Goal: Task Accomplishment & Management: Manage account settings

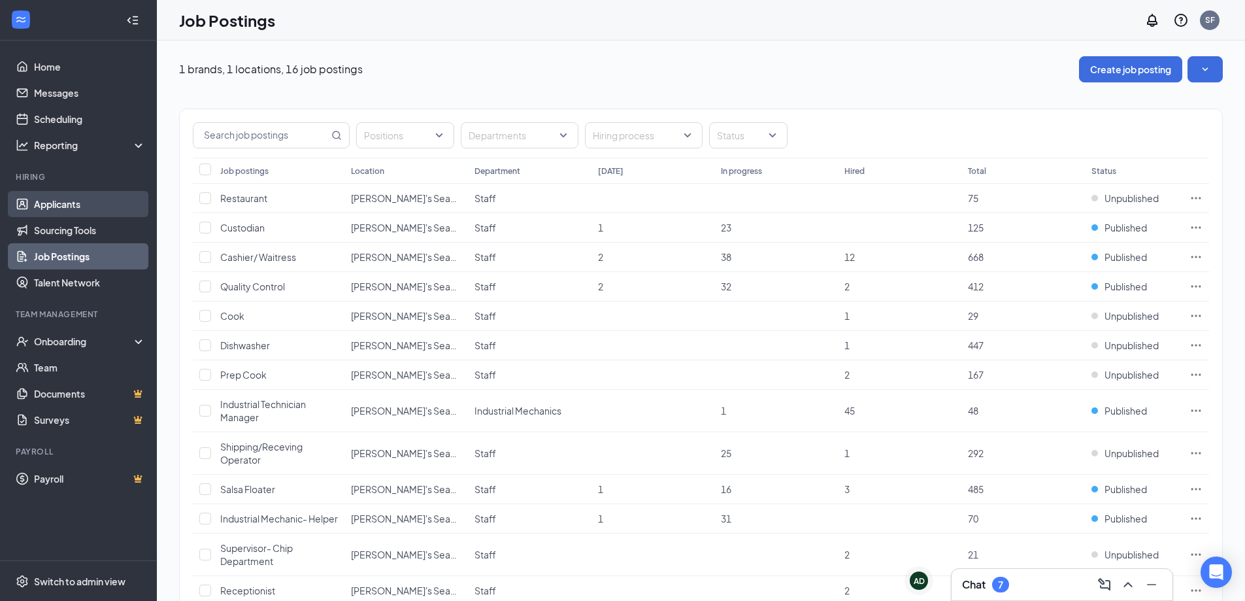
click at [71, 203] on link "Applicants" at bounding box center [90, 204] width 112 height 26
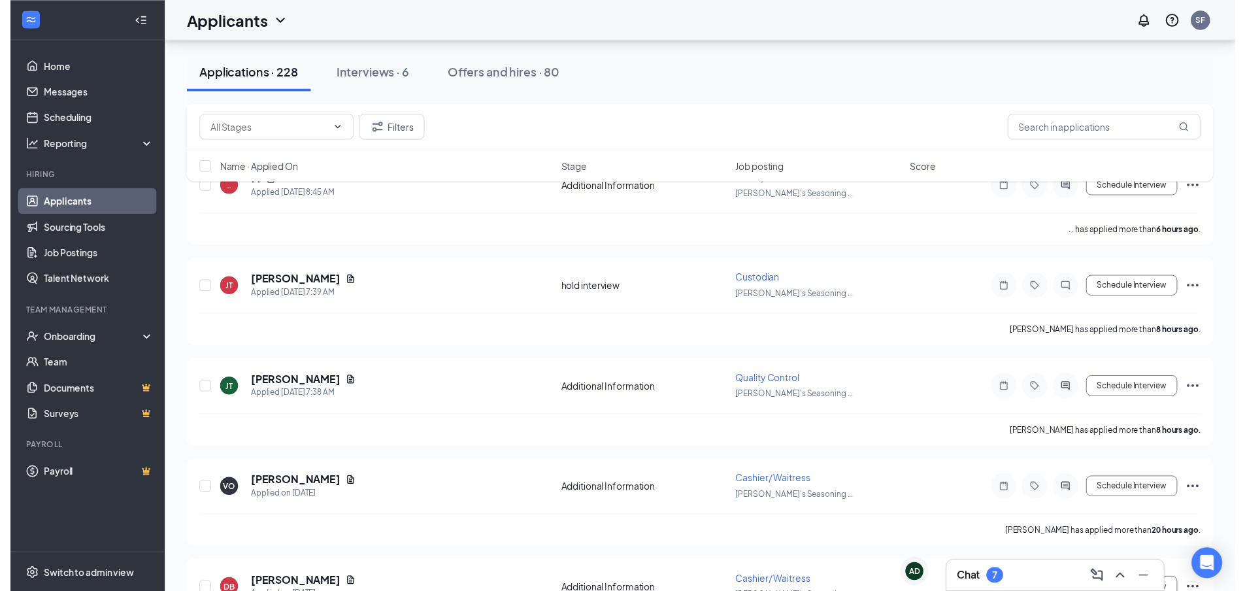
scroll to position [523, 0]
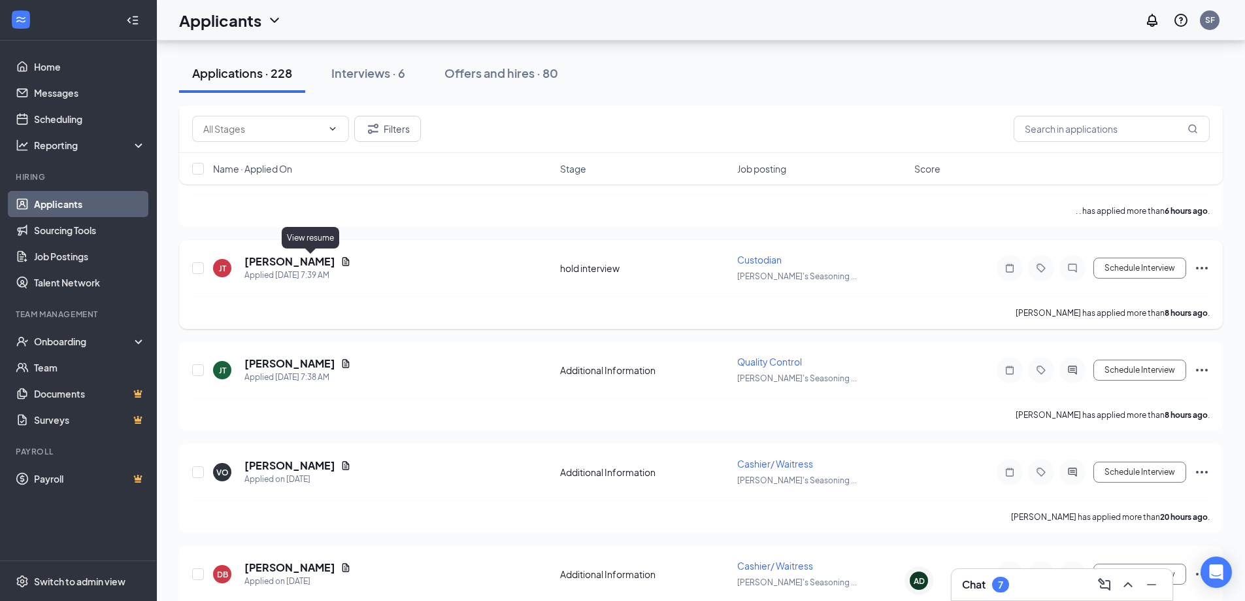
click at [343, 260] on icon "Document" at bounding box center [346, 261] width 7 height 8
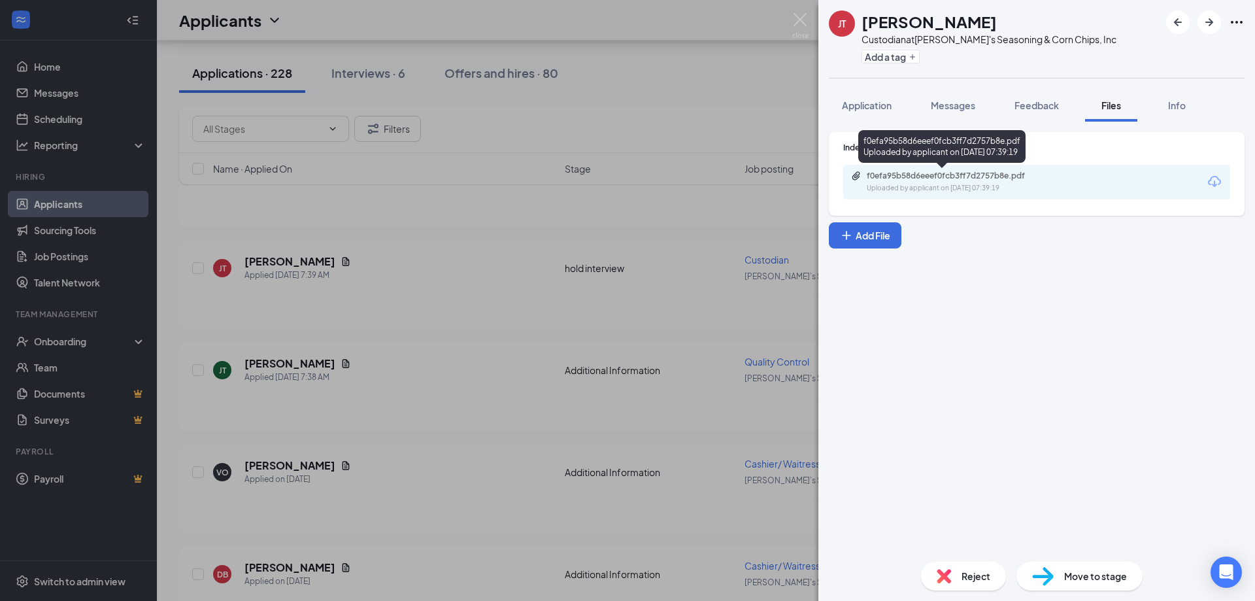
click at [901, 179] on div "f0efa95b58d6eeef0fcb3ff7d2757b8e.pdf" at bounding box center [958, 176] width 183 height 10
click at [801, 23] on img at bounding box center [800, 25] width 16 height 25
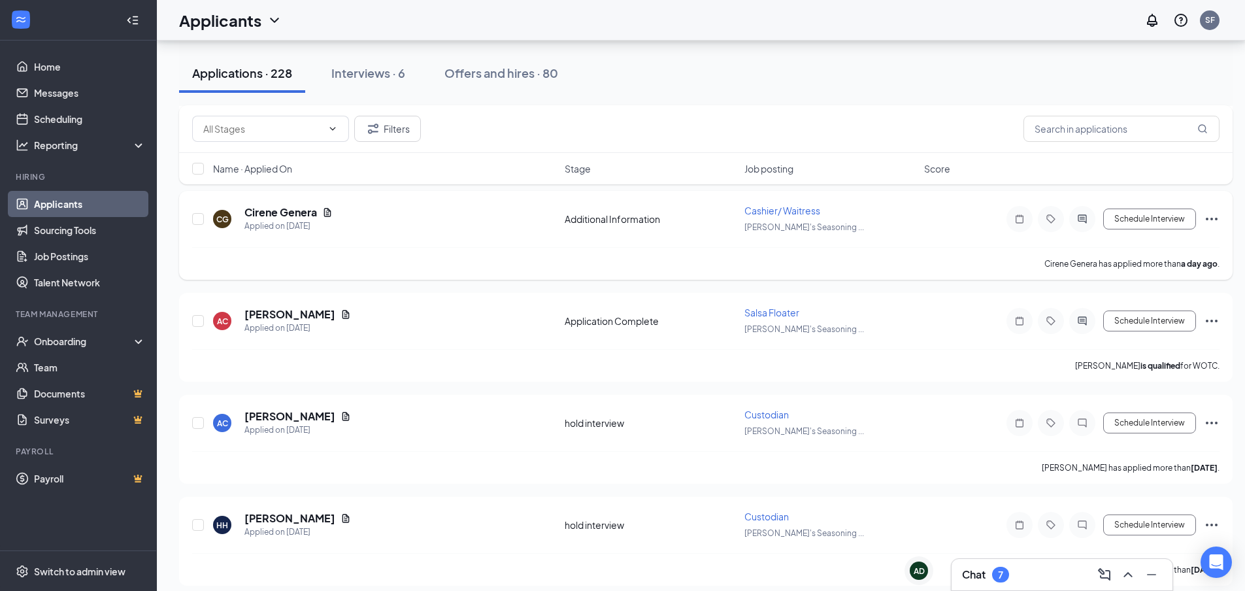
scroll to position [981, 0]
click at [343, 312] on icon "Document" at bounding box center [346, 313] width 7 height 8
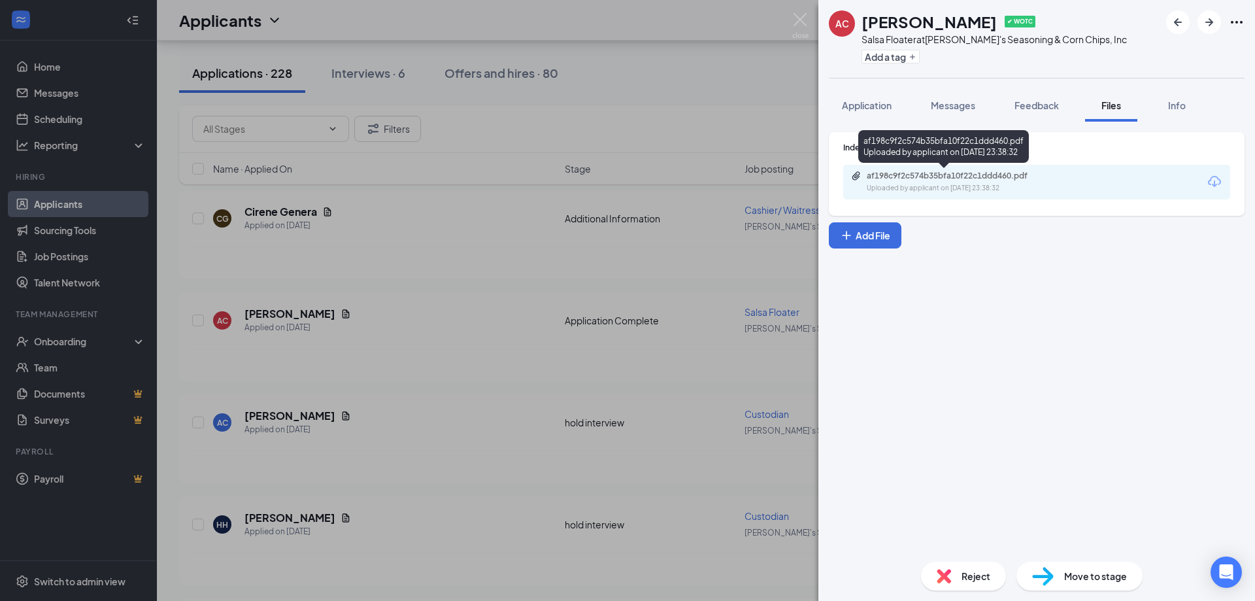
click at [889, 176] on div "af198c9f2c574b35bfa10f22c1ddd460.pdf" at bounding box center [958, 176] width 183 height 10
click at [807, 20] on img at bounding box center [800, 25] width 16 height 25
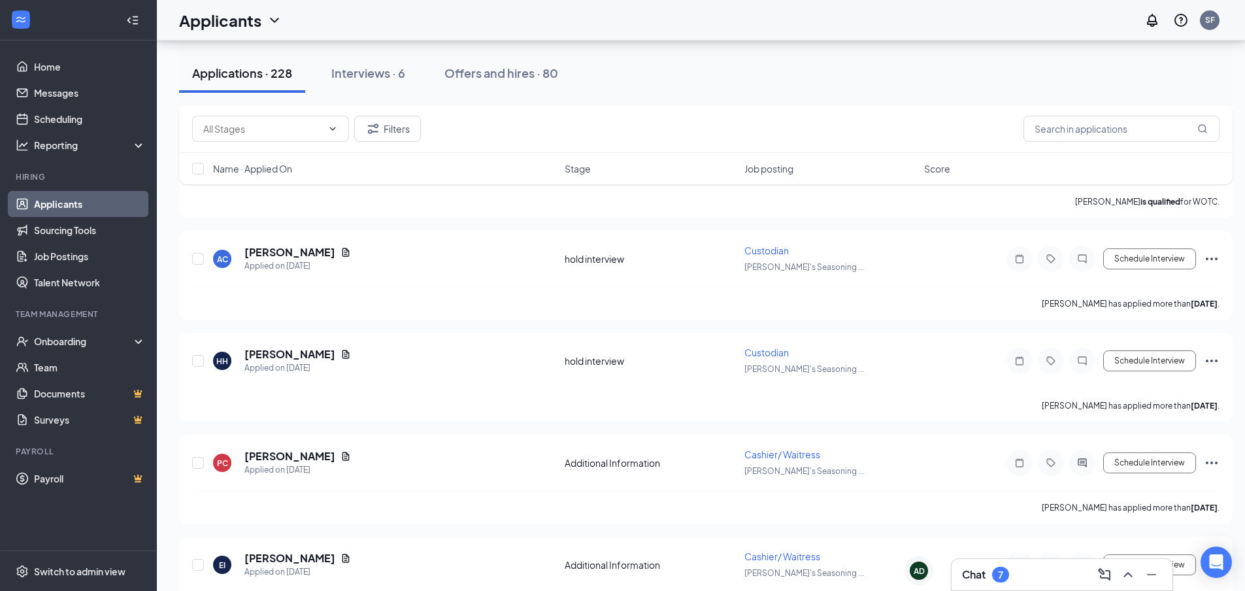
scroll to position [1177, 0]
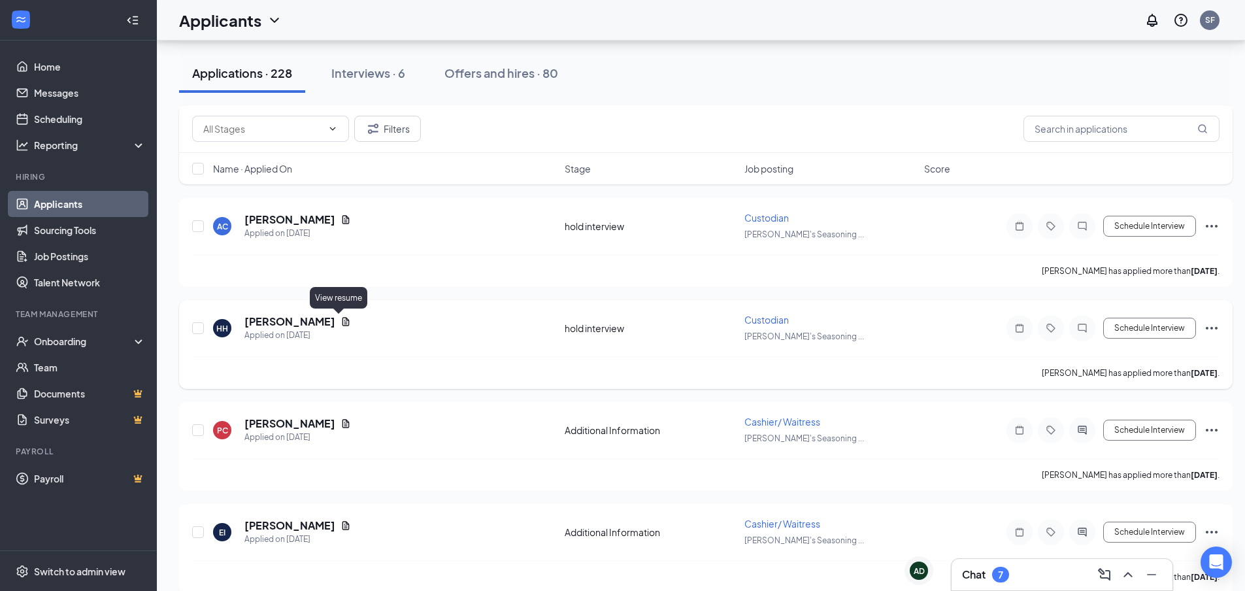
click at [343, 322] on icon "Document" at bounding box center [346, 321] width 7 height 8
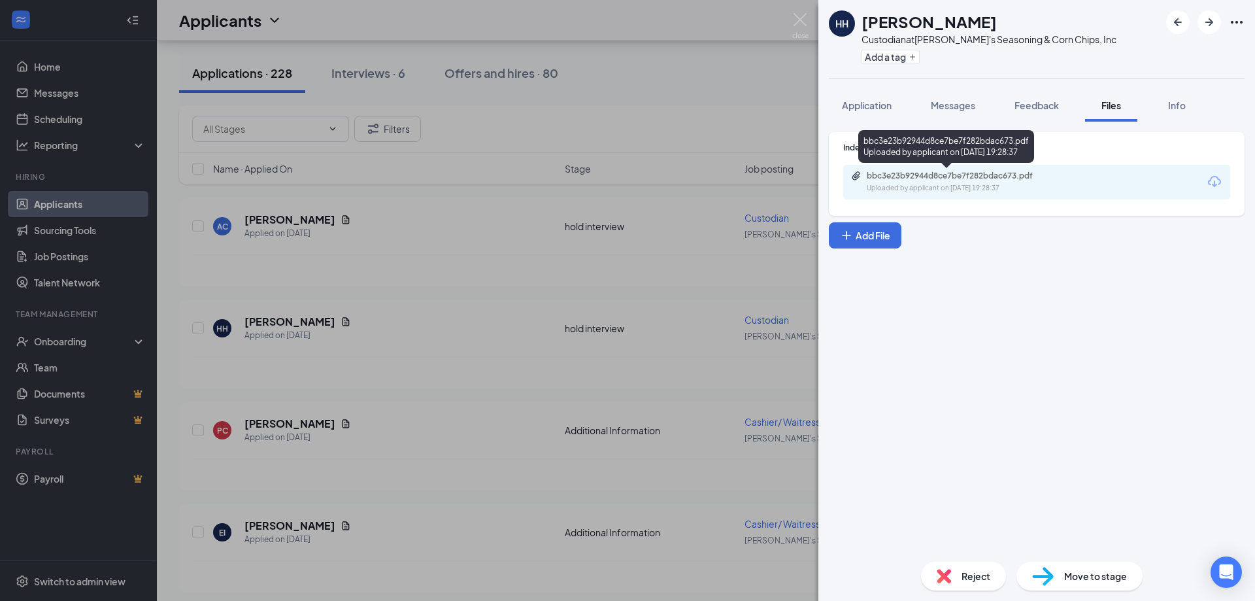
click at [879, 183] on div "Uploaded by applicant on [DATE] 19:28:37" at bounding box center [965, 188] width 196 height 10
click at [805, 20] on img at bounding box center [800, 25] width 16 height 25
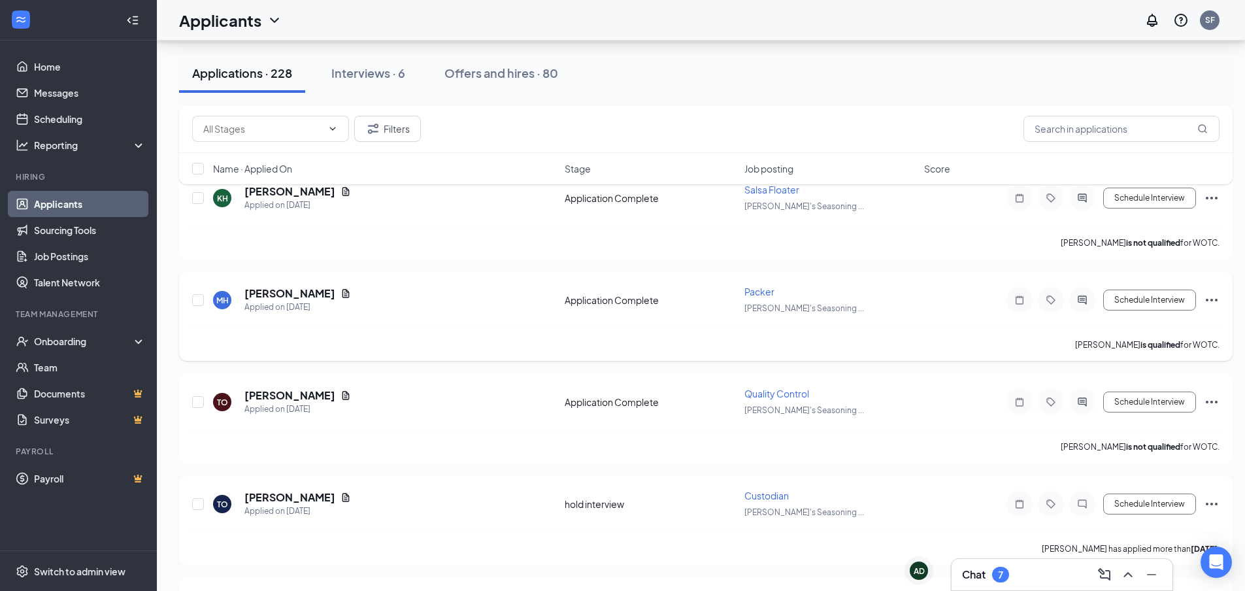
scroll to position [1634, 0]
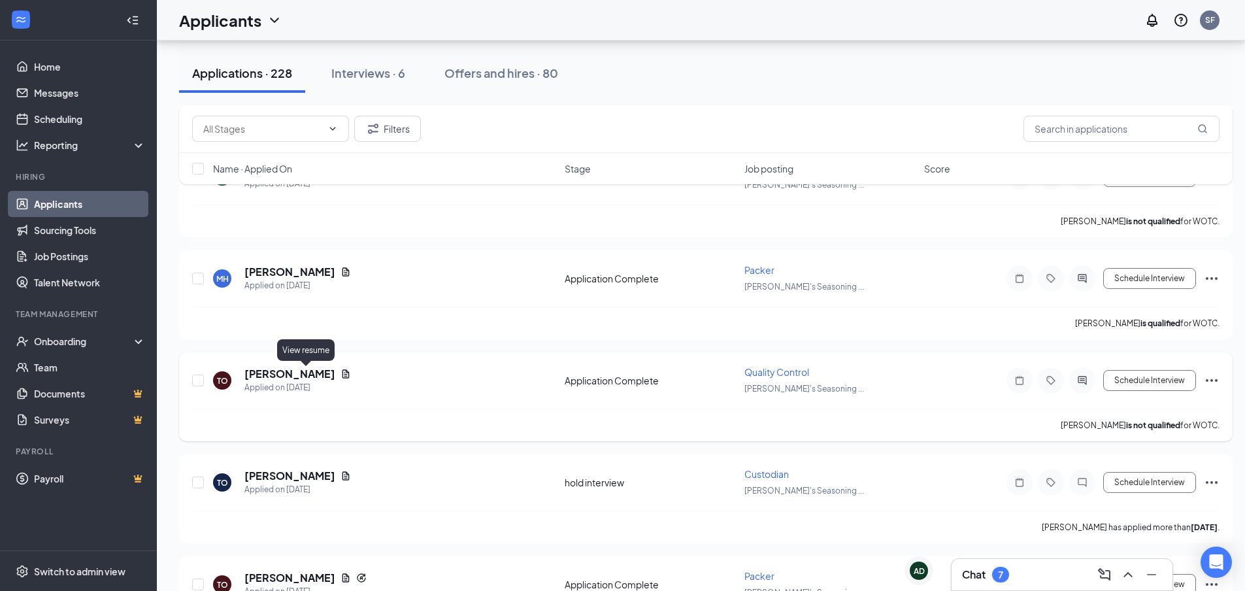
click at [343, 375] on icon "Document" at bounding box center [346, 373] width 7 height 8
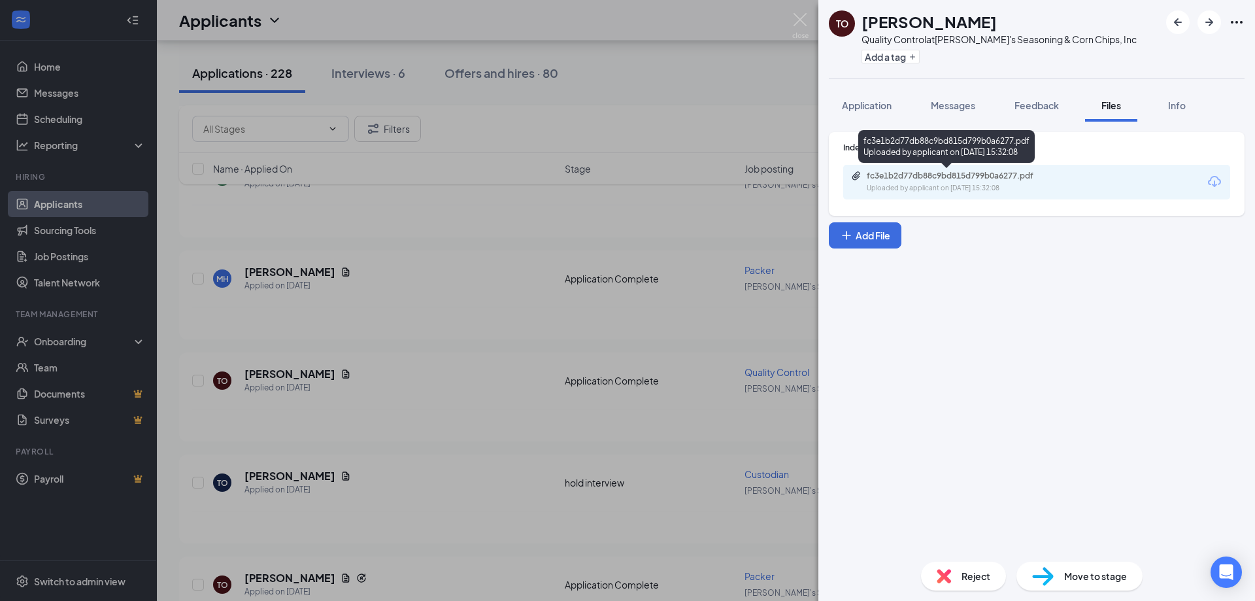
click at [888, 179] on div "fc3e1b2d77db88c9bd815d799b0a6277.pdf" at bounding box center [958, 176] width 183 height 10
click at [803, 19] on img at bounding box center [800, 25] width 16 height 25
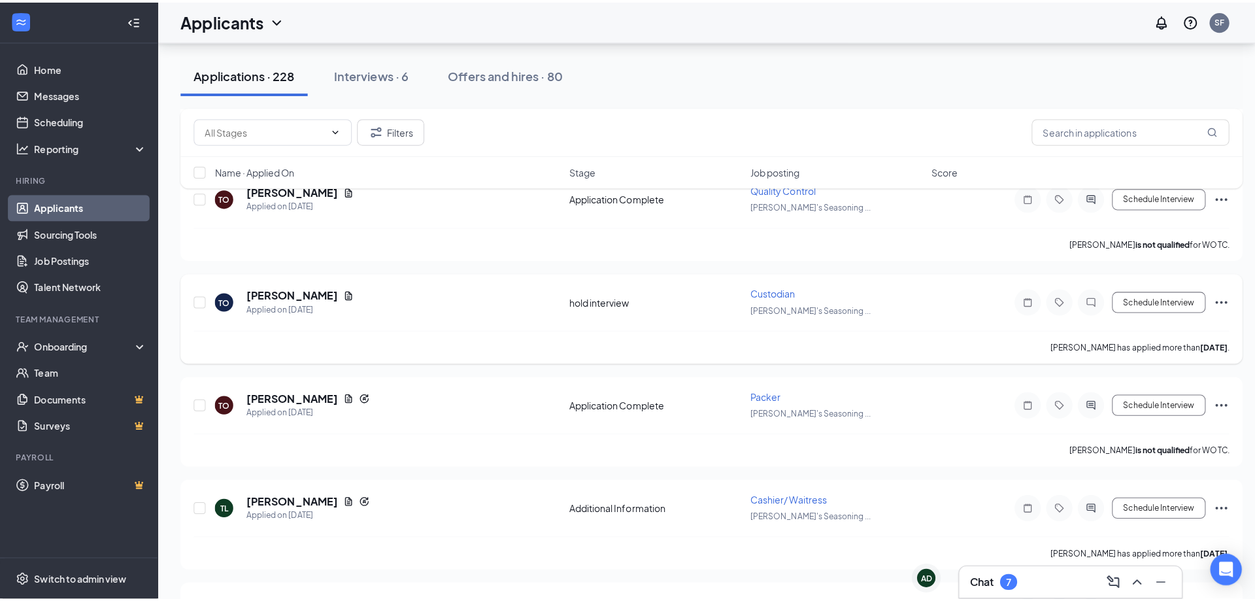
scroll to position [1830, 0]
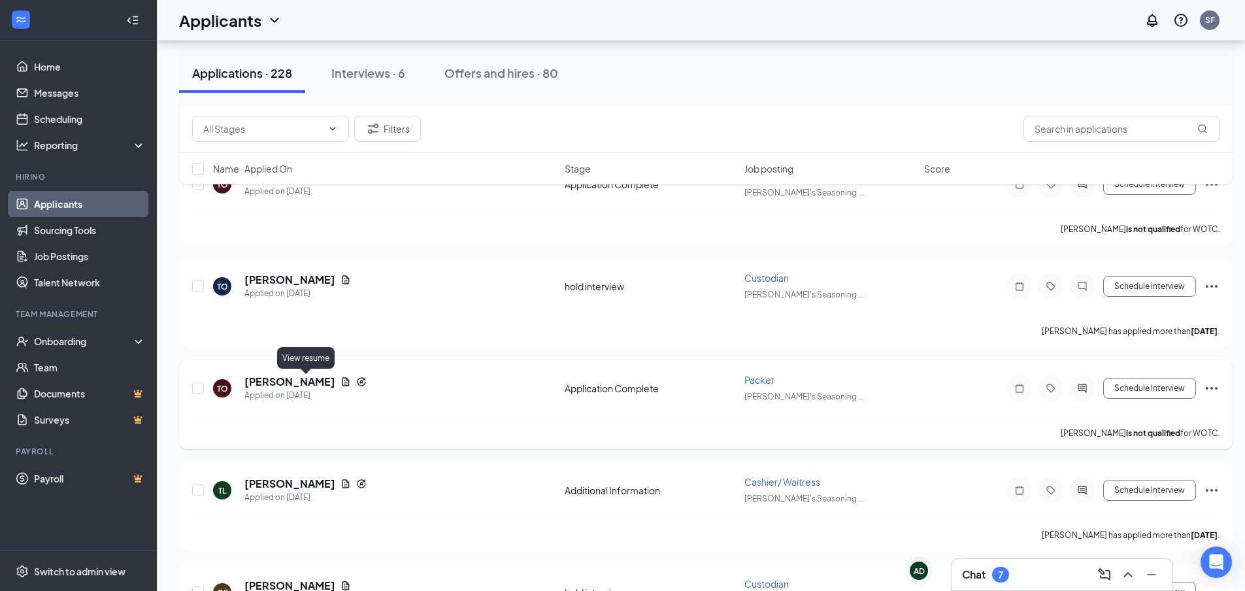
click at [341, 386] on icon "Document" at bounding box center [346, 382] width 10 height 10
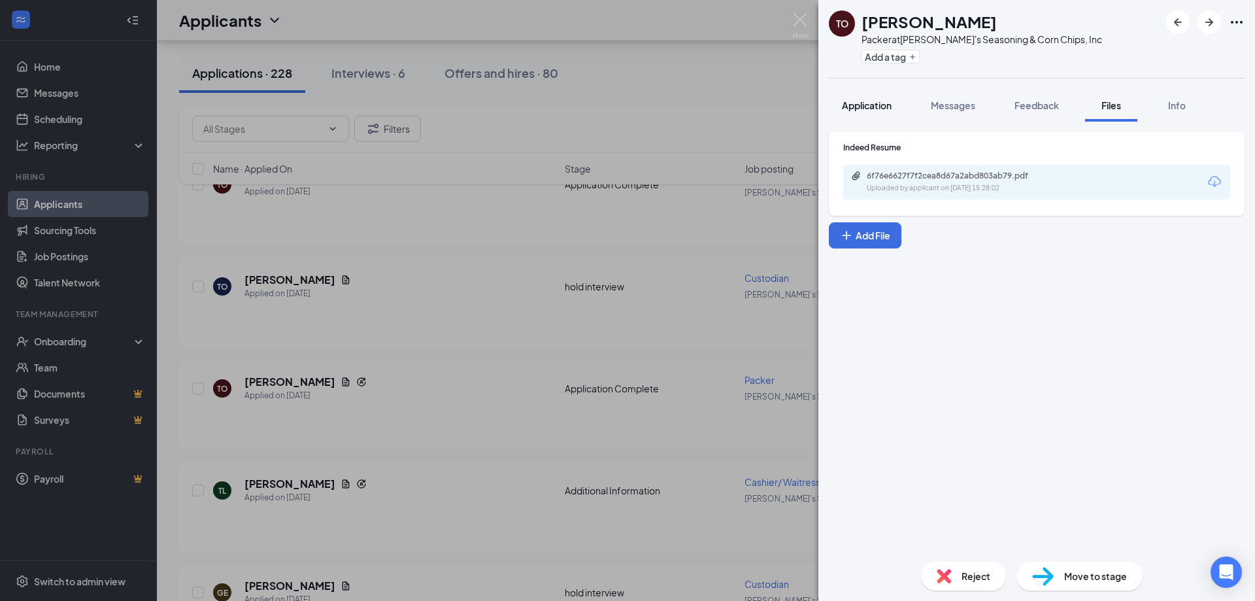
click at [884, 105] on span "Application" at bounding box center [867, 105] width 50 height 12
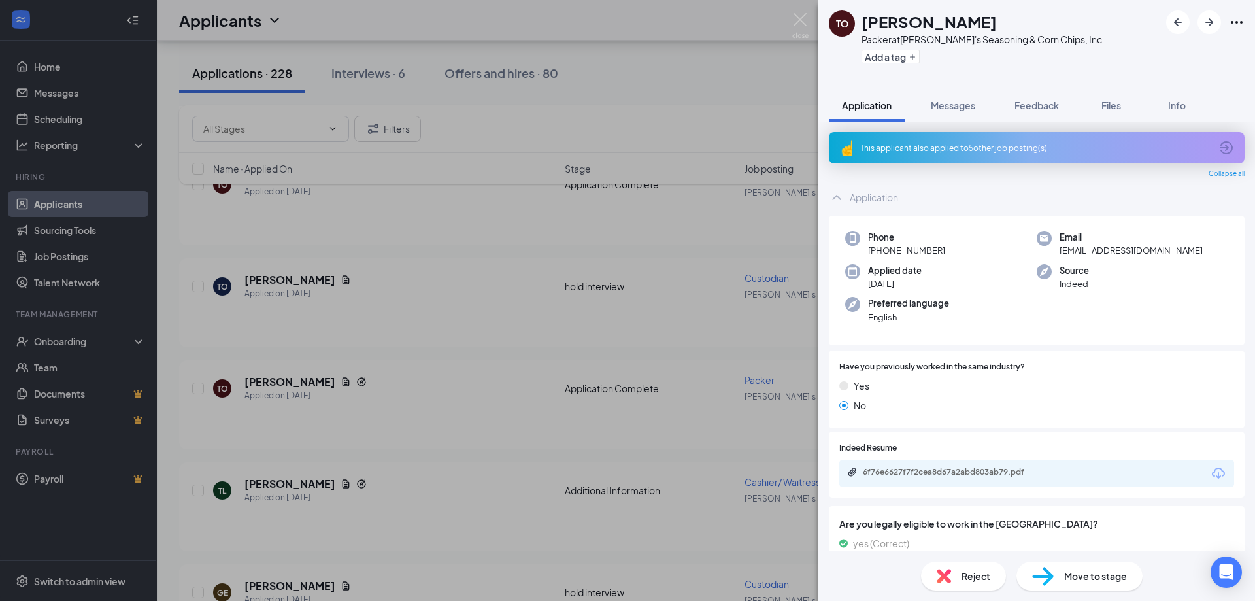
click at [934, 148] on div "This applicant also applied to 5 other job posting(s)" at bounding box center [1035, 148] width 350 height 11
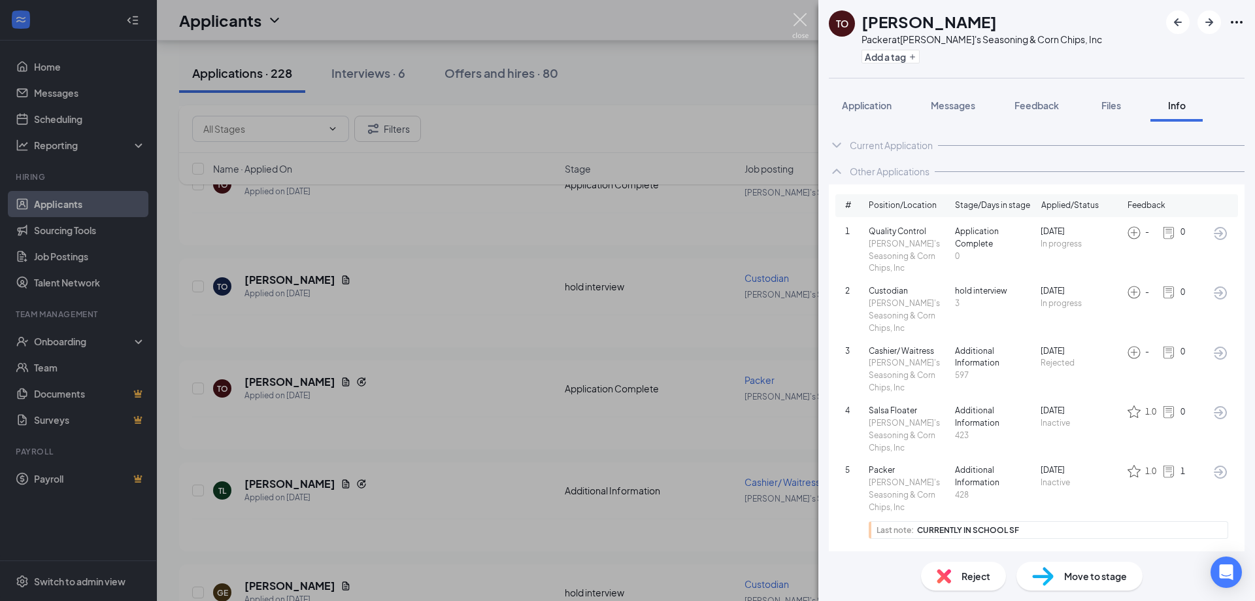
click at [799, 27] on img at bounding box center [800, 25] width 16 height 25
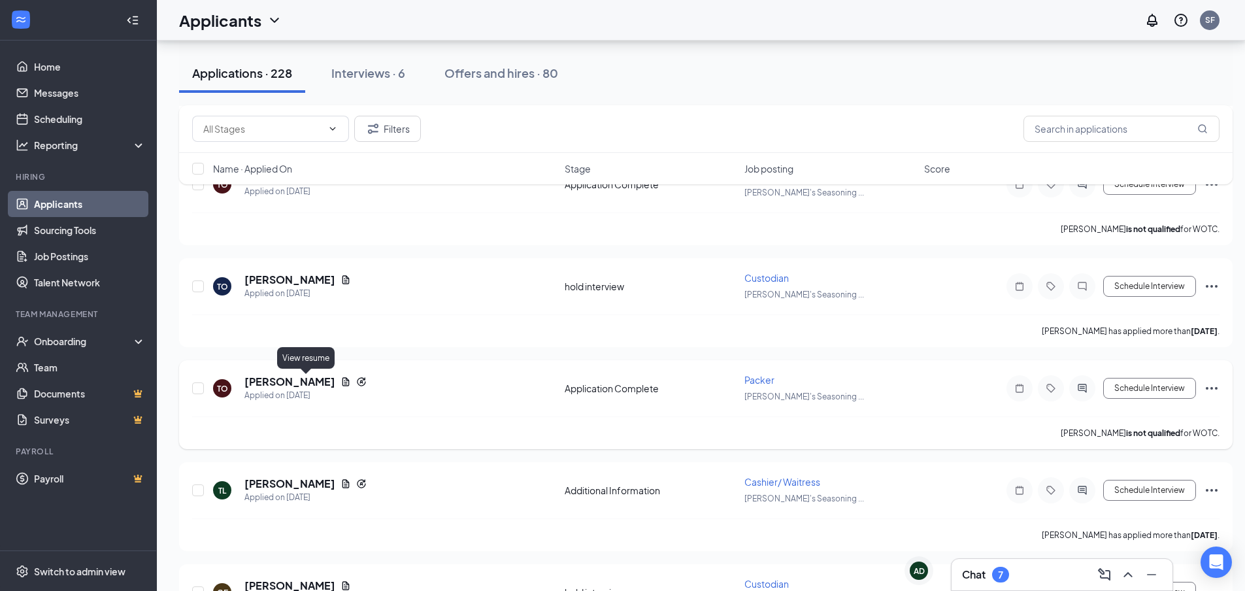
click at [343, 380] on icon "Document" at bounding box center [346, 381] width 7 height 8
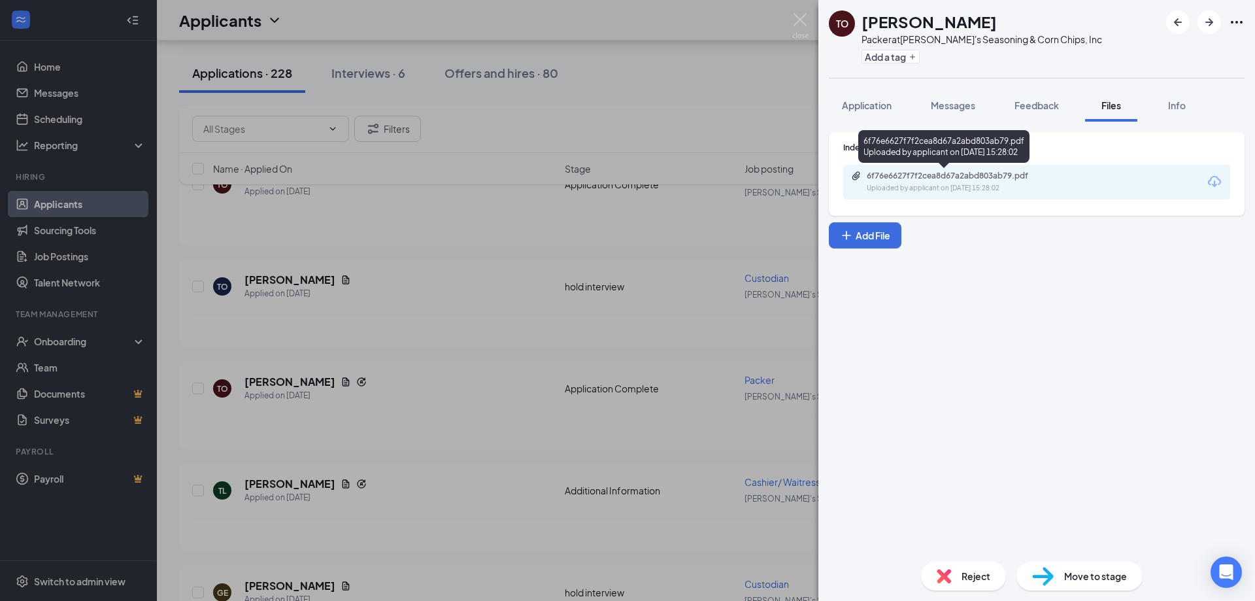
click at [897, 176] on div "6f76e6627f7f2cea8d67a2abd803ab79.pdf" at bounding box center [958, 176] width 183 height 10
click at [883, 114] on button "Application" at bounding box center [867, 105] width 76 height 33
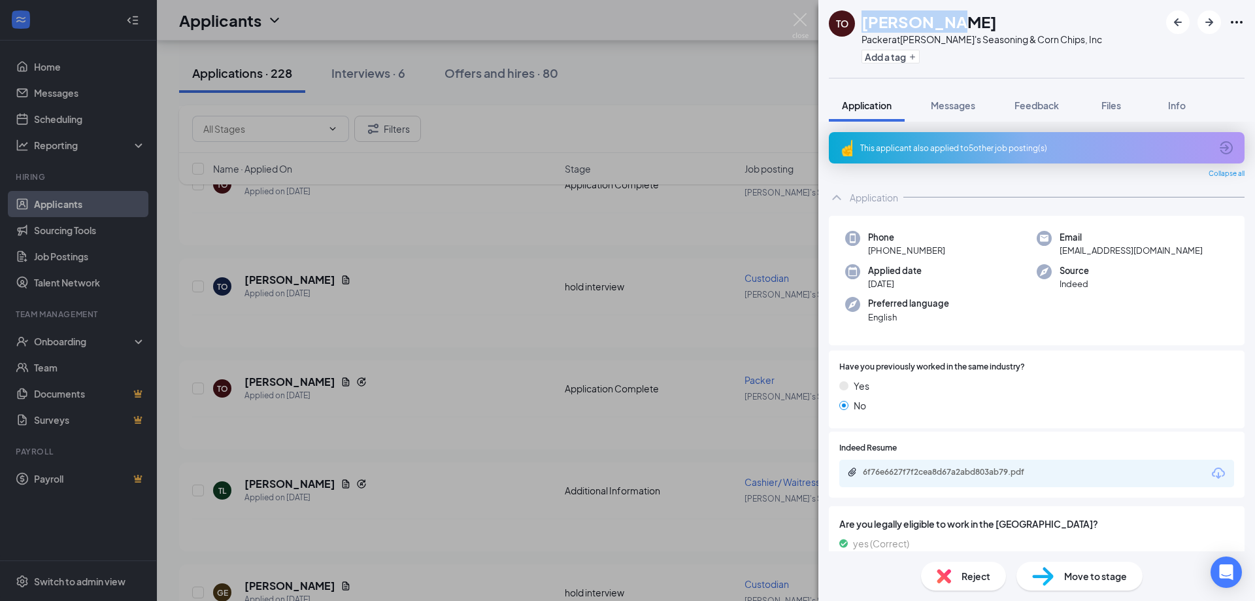
drag, startPoint x: 941, startPoint y: 20, endPoint x: 863, endPoint y: 28, distance: 78.3
click at [863, 28] on div "[PERSON_NAME]" at bounding box center [982, 21] width 241 height 22
copy h1 "[PERSON_NAME]"
click at [805, 23] on img at bounding box center [800, 25] width 16 height 25
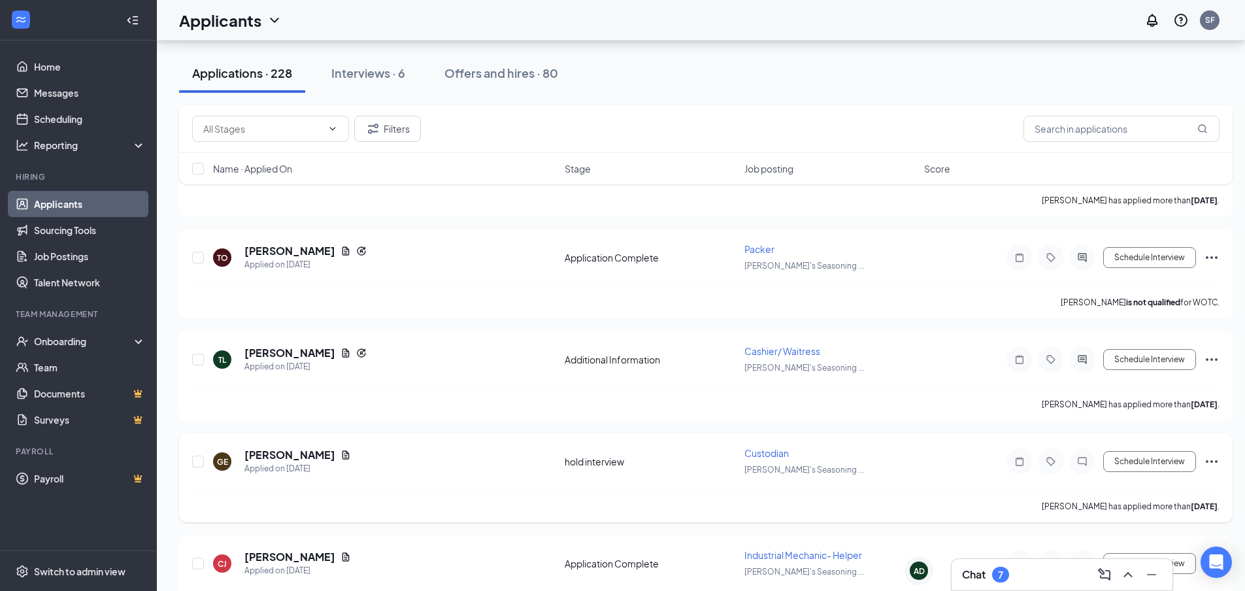
scroll to position [2026, 0]
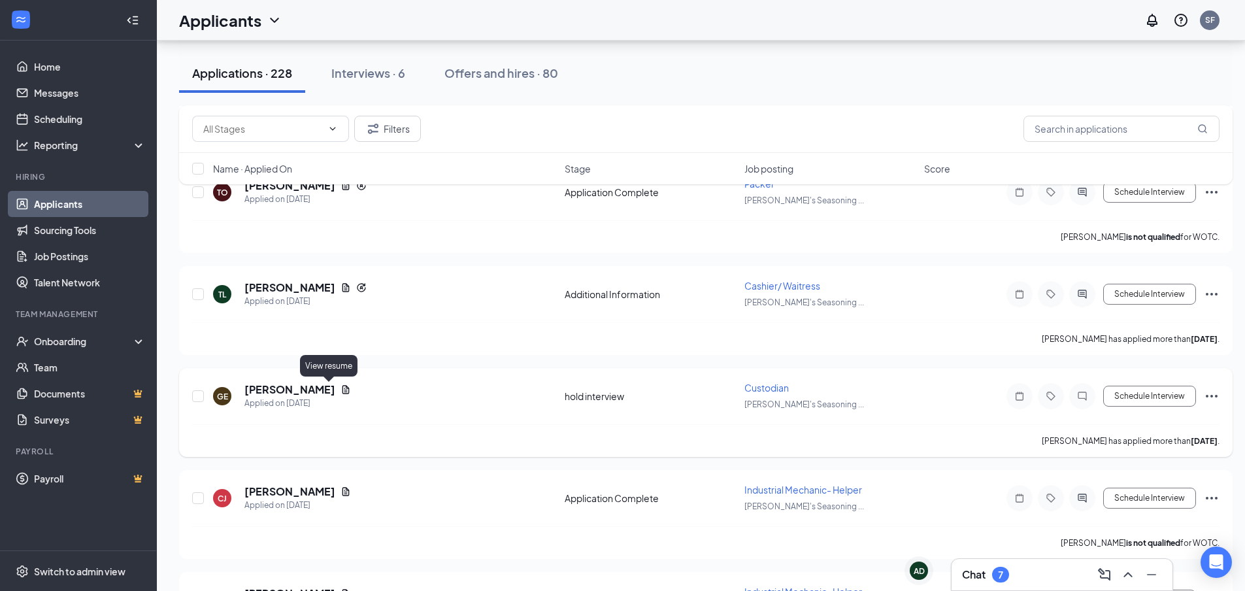
click at [341, 386] on icon "Document" at bounding box center [346, 389] width 10 height 10
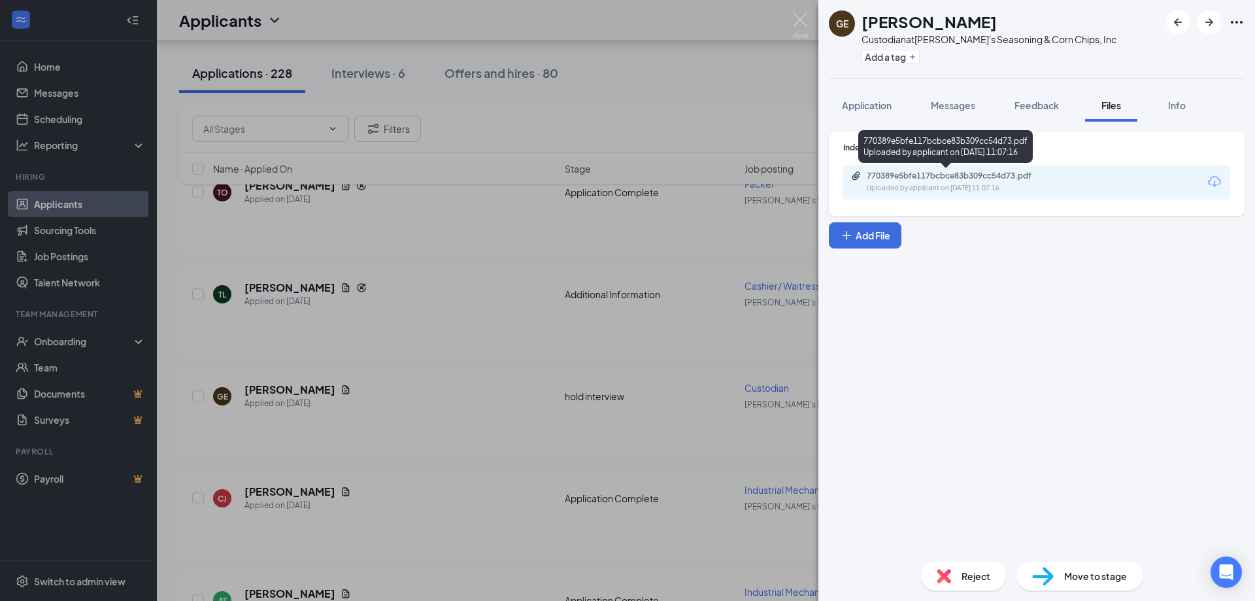
click at [875, 176] on div "770389e5bfe117bcbce83b309cc54d73.pdf" at bounding box center [958, 176] width 183 height 10
click at [797, 20] on img at bounding box center [800, 25] width 16 height 25
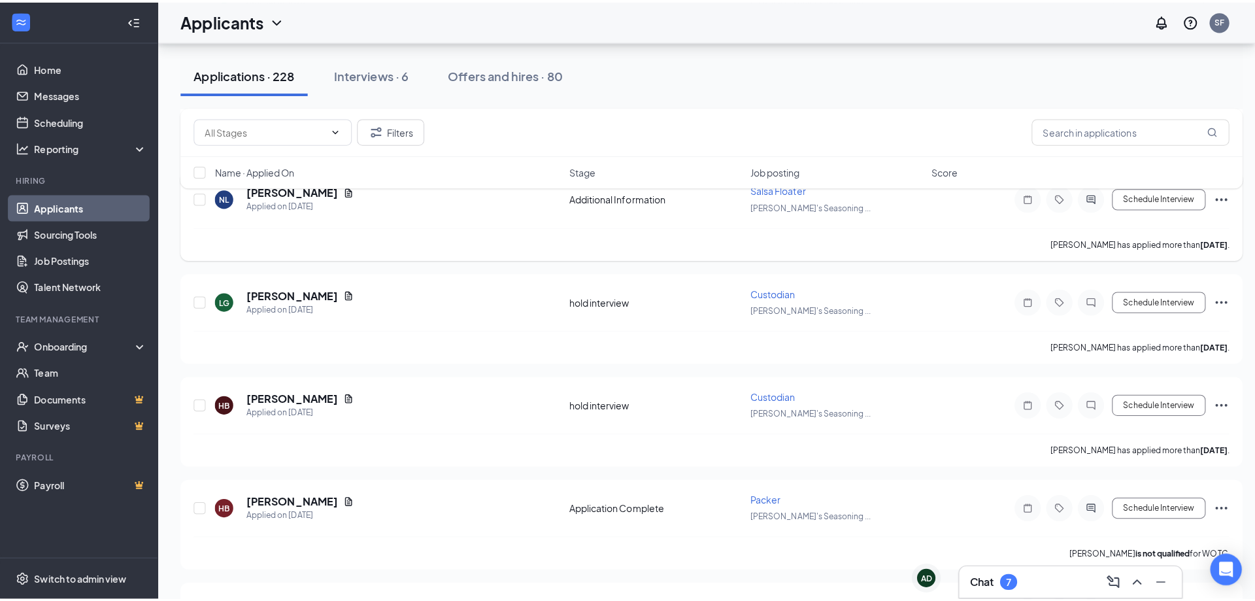
scroll to position [3661, 0]
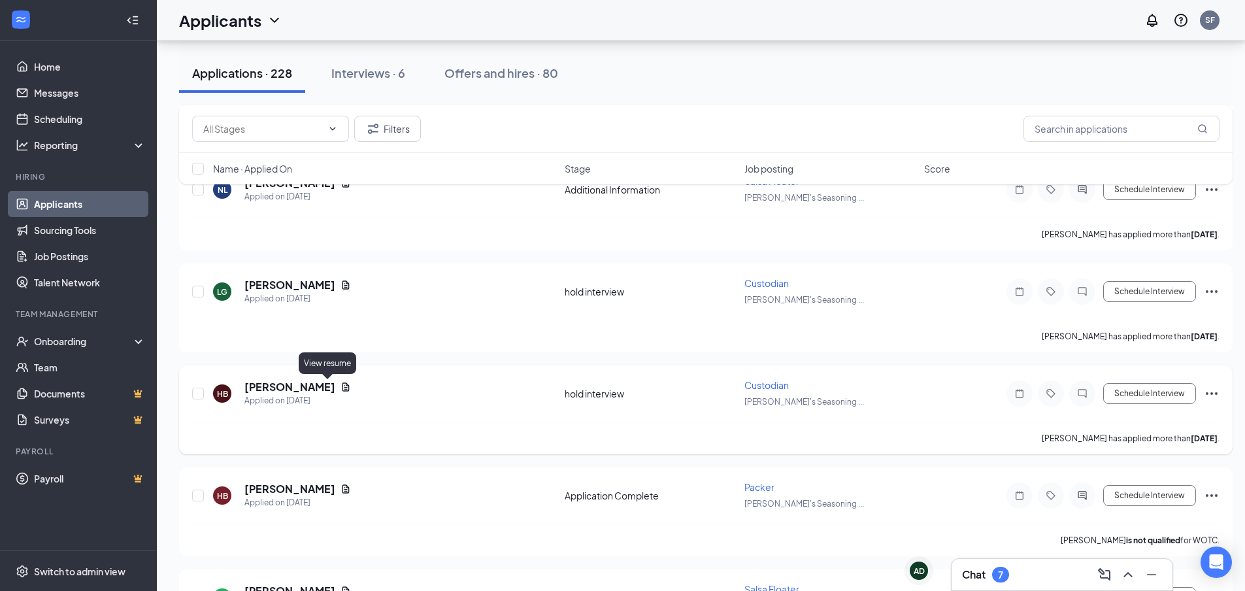
click at [341, 388] on icon "Document" at bounding box center [346, 387] width 10 height 10
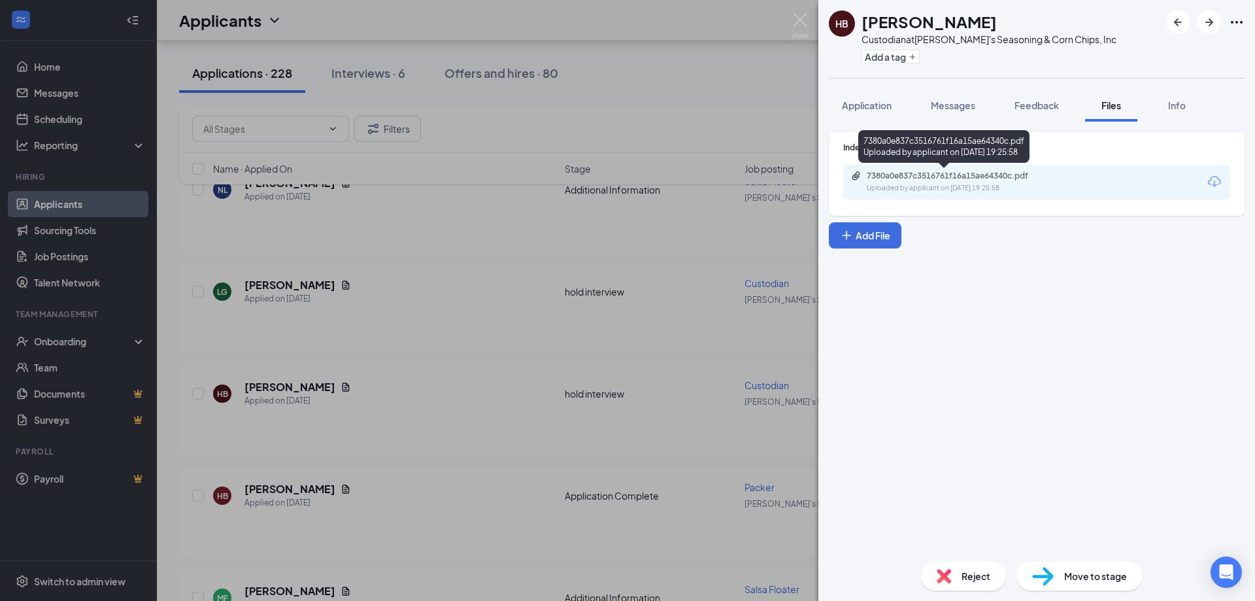
click at [874, 178] on div "7380a0e837c3516761f16a15ae64340c.pdf" at bounding box center [958, 176] width 183 height 10
click at [869, 103] on span "Application" at bounding box center [867, 105] width 50 height 12
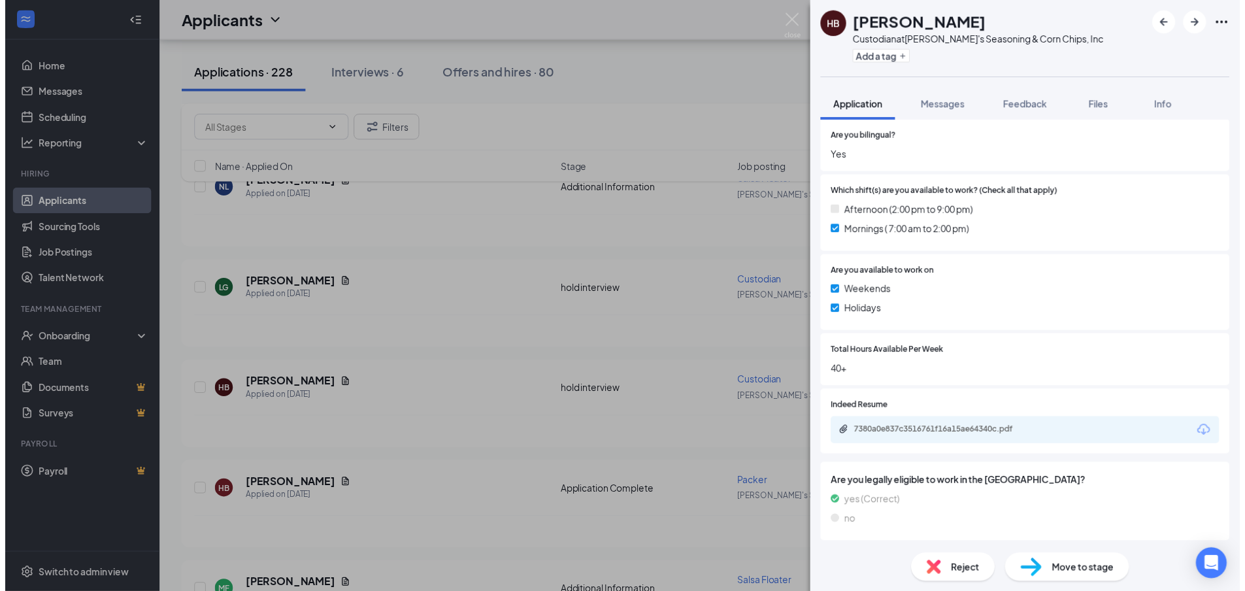
scroll to position [412, 0]
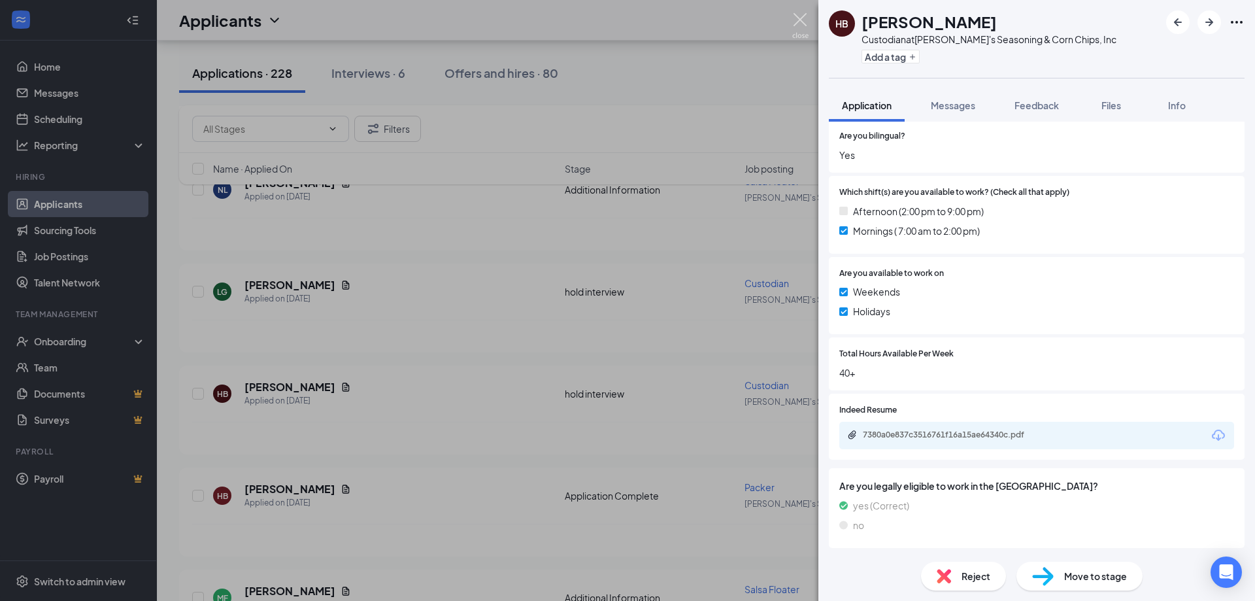
click at [806, 22] on img at bounding box center [800, 25] width 16 height 25
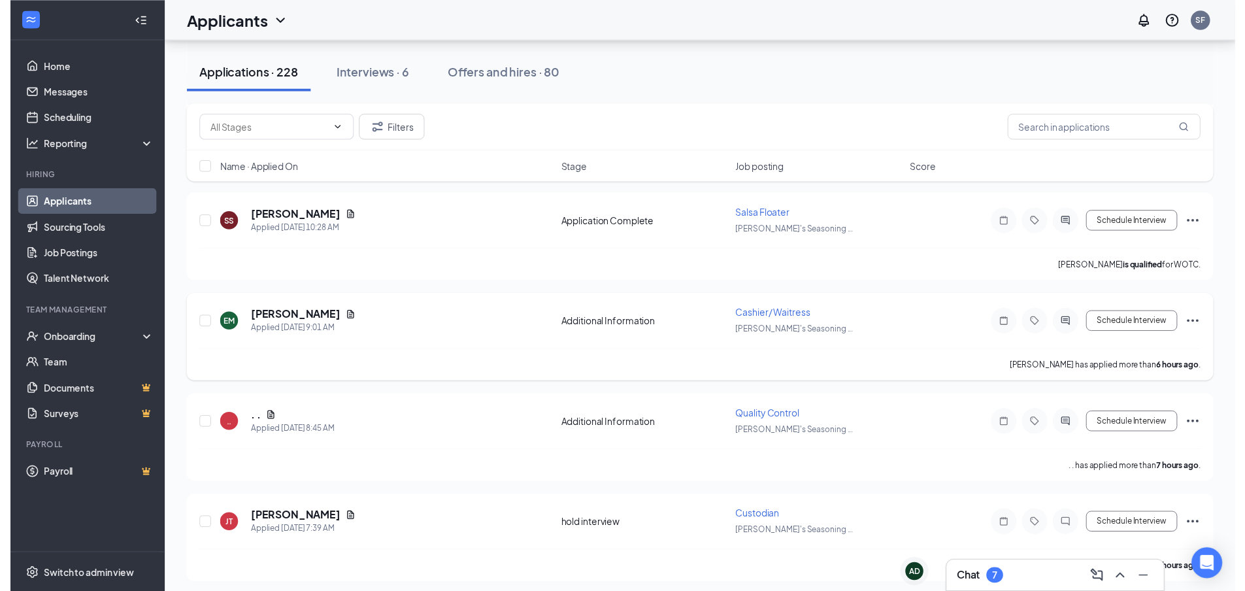
scroll to position [327, 0]
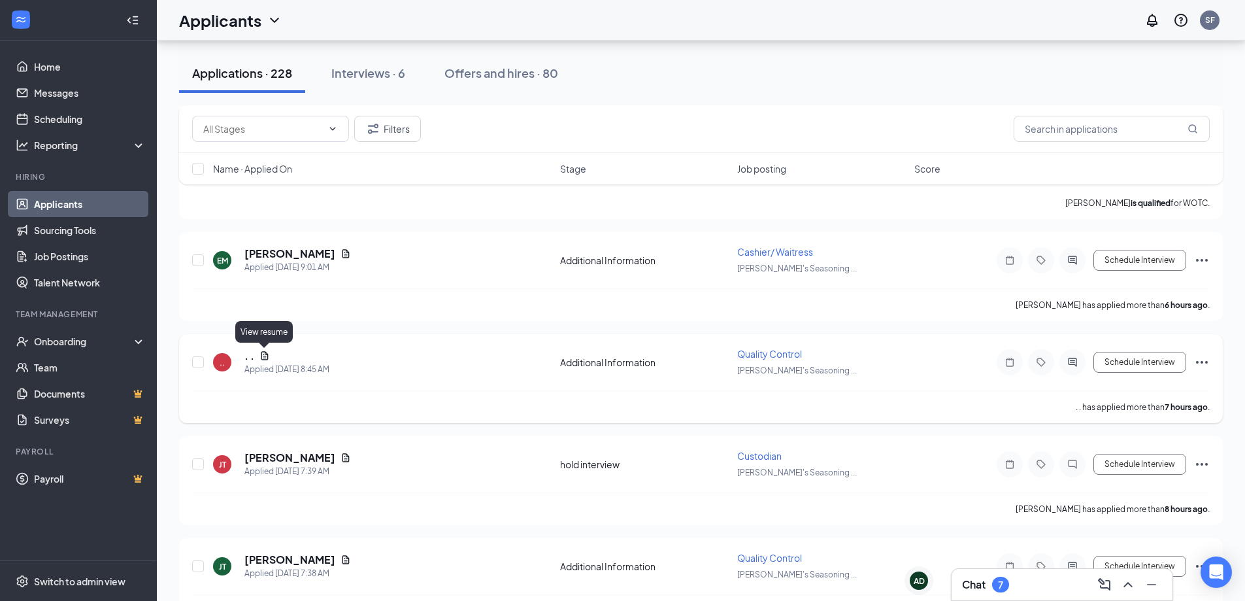
click at [264, 360] on icon "Document" at bounding box center [264, 355] width 7 height 8
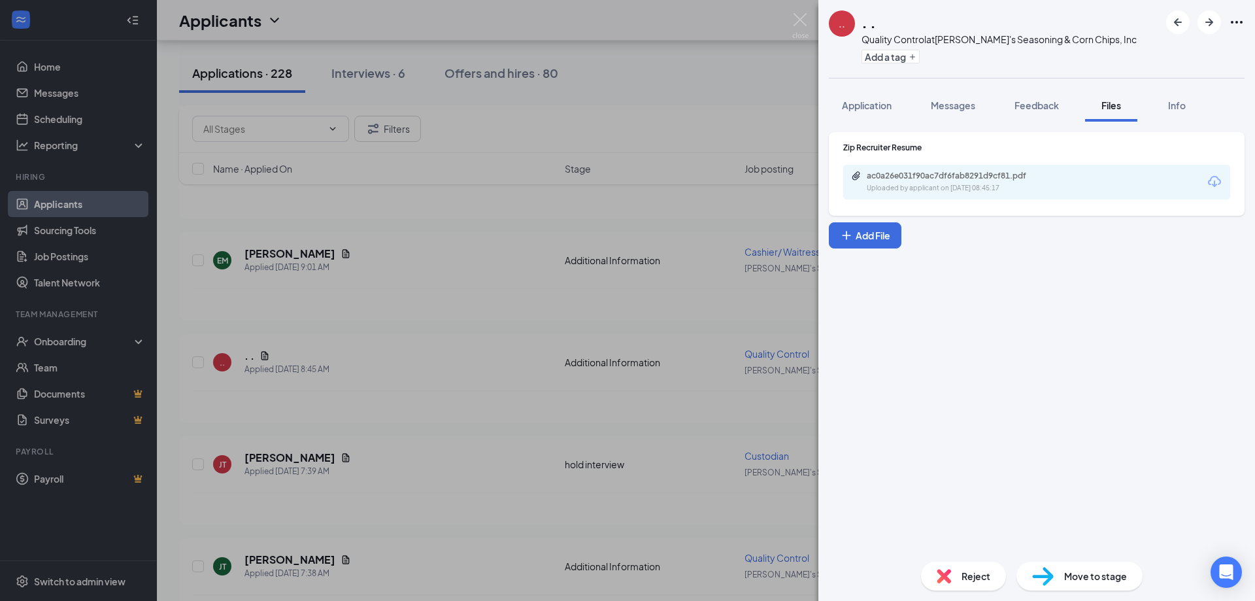
click at [843, 25] on div ".." at bounding box center [842, 23] width 7 height 13
click at [893, 178] on div "ac0a26e031f90ac7df6fab8291d9cf81.pdf" at bounding box center [958, 176] width 183 height 10
click at [801, 23] on img at bounding box center [800, 25] width 16 height 25
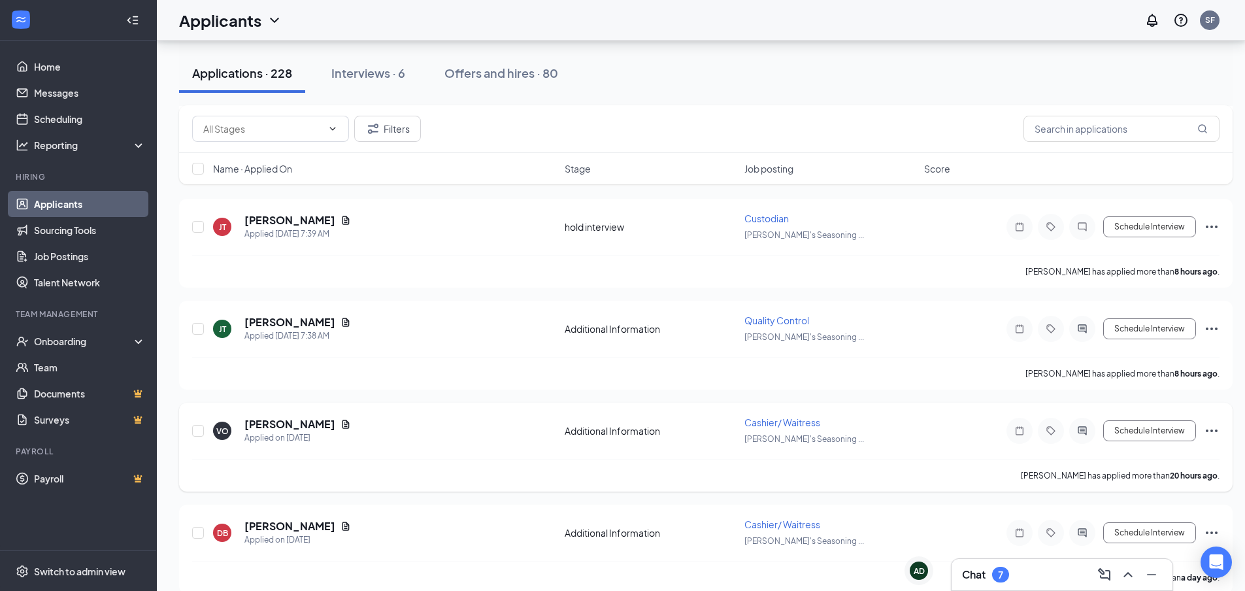
scroll to position [588, 0]
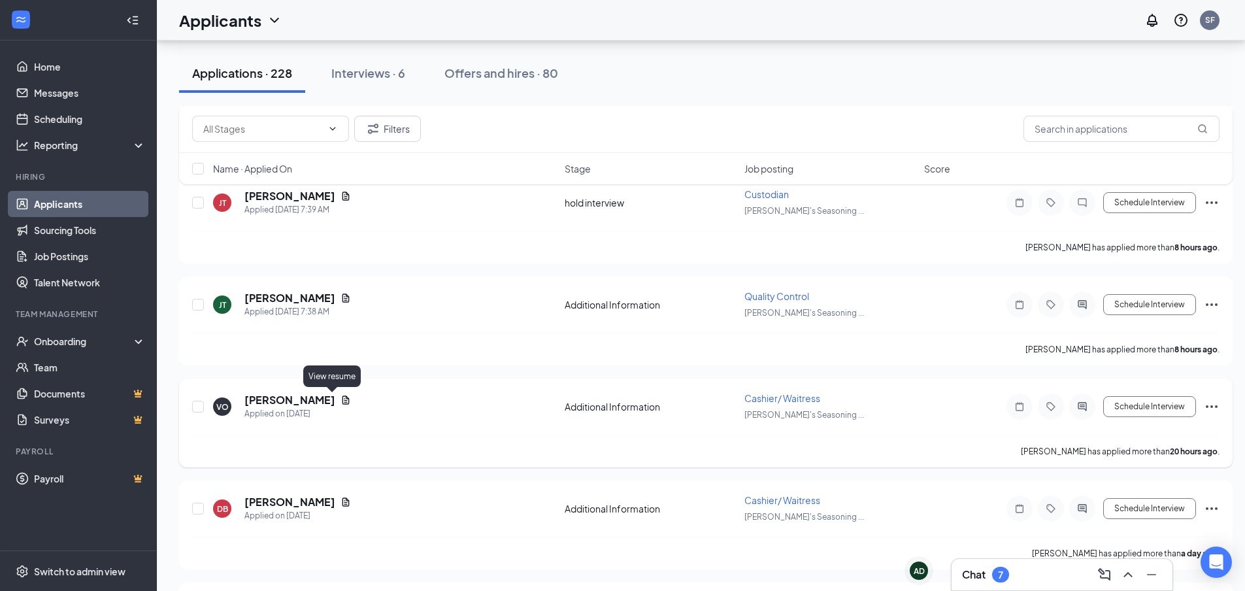
click at [343, 397] on icon "Document" at bounding box center [346, 399] width 7 height 8
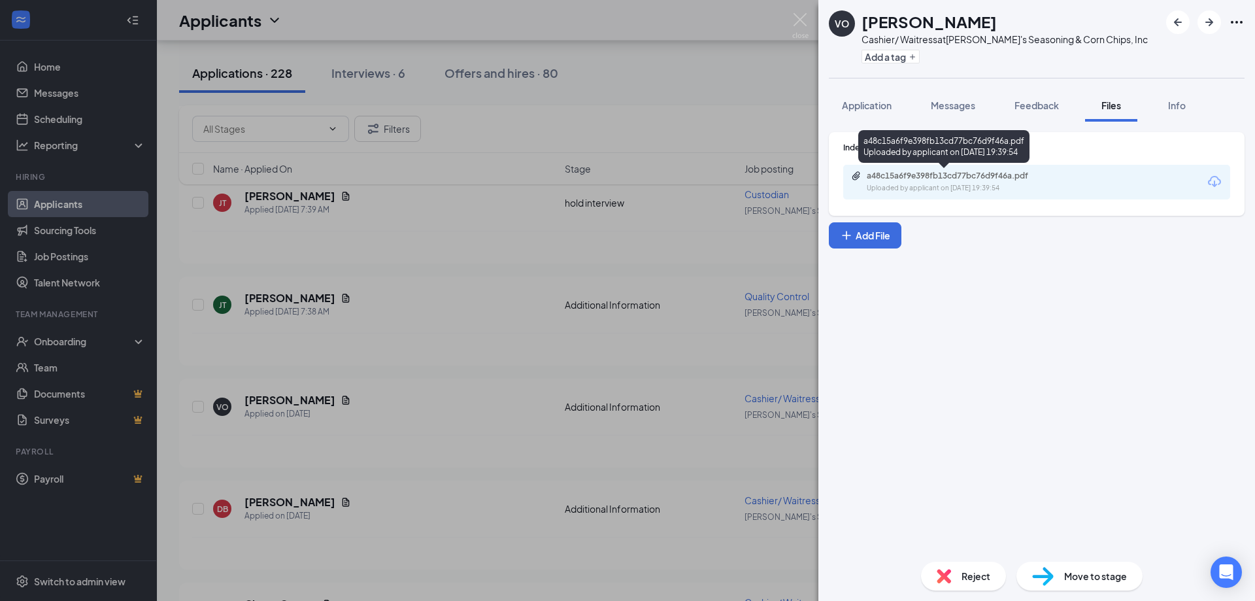
click at [915, 183] on div "Uploaded by applicant on [DATE] 19:39:54" at bounding box center [965, 188] width 196 height 10
click at [794, 22] on img at bounding box center [800, 25] width 16 height 25
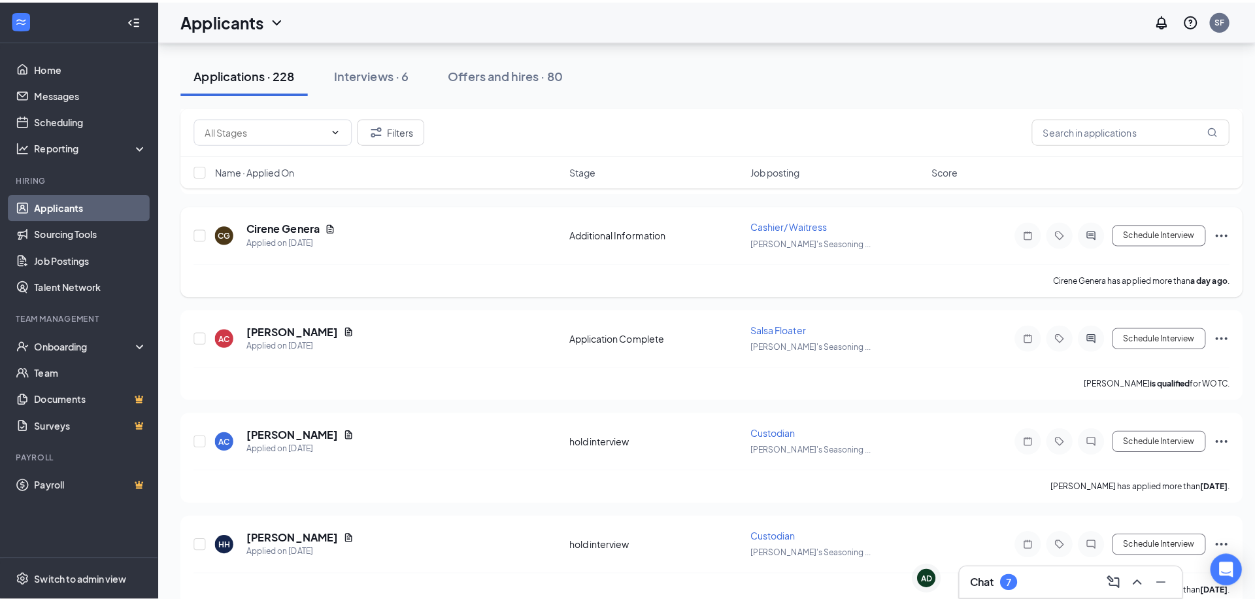
scroll to position [981, 0]
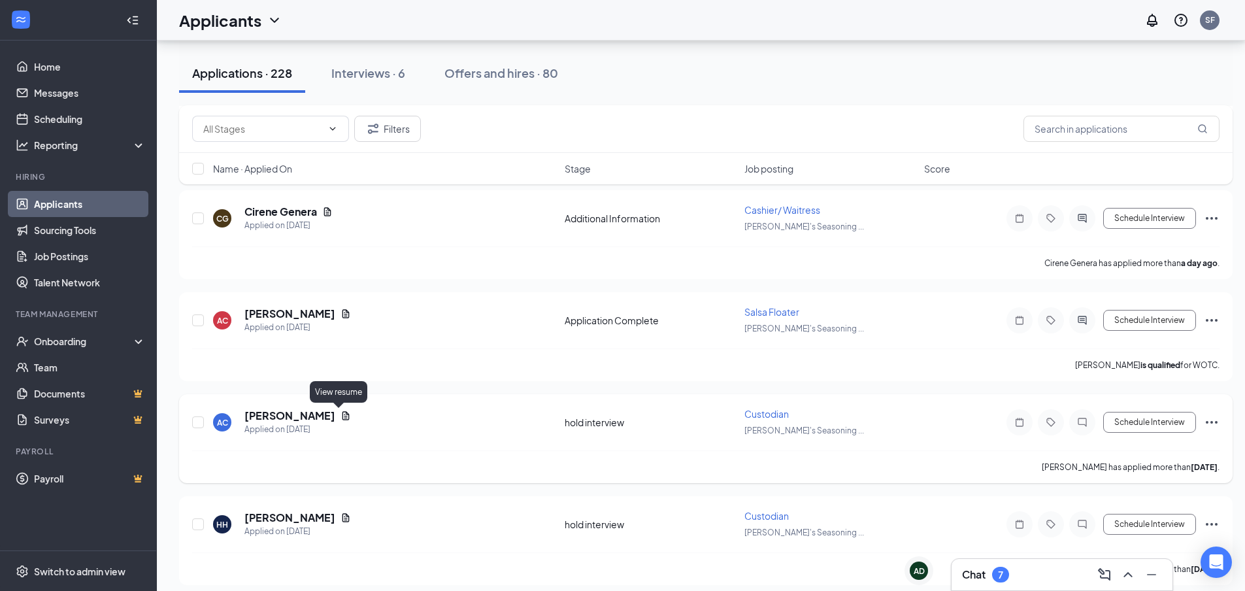
click at [341, 411] on icon "Document" at bounding box center [346, 416] width 10 height 10
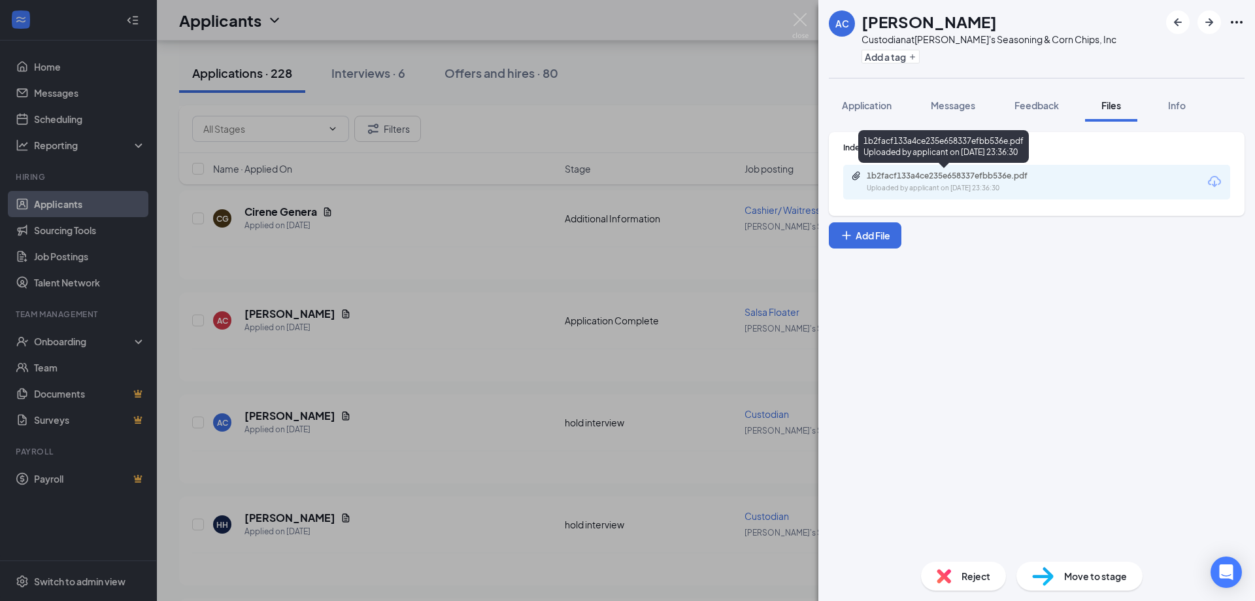
click at [894, 176] on div "1b2facf133a4ce235e658337efbb536e.pdf" at bounding box center [958, 176] width 183 height 10
click at [874, 112] on button "Application" at bounding box center [867, 105] width 76 height 33
click at [870, 106] on span "Application" at bounding box center [867, 105] width 50 height 12
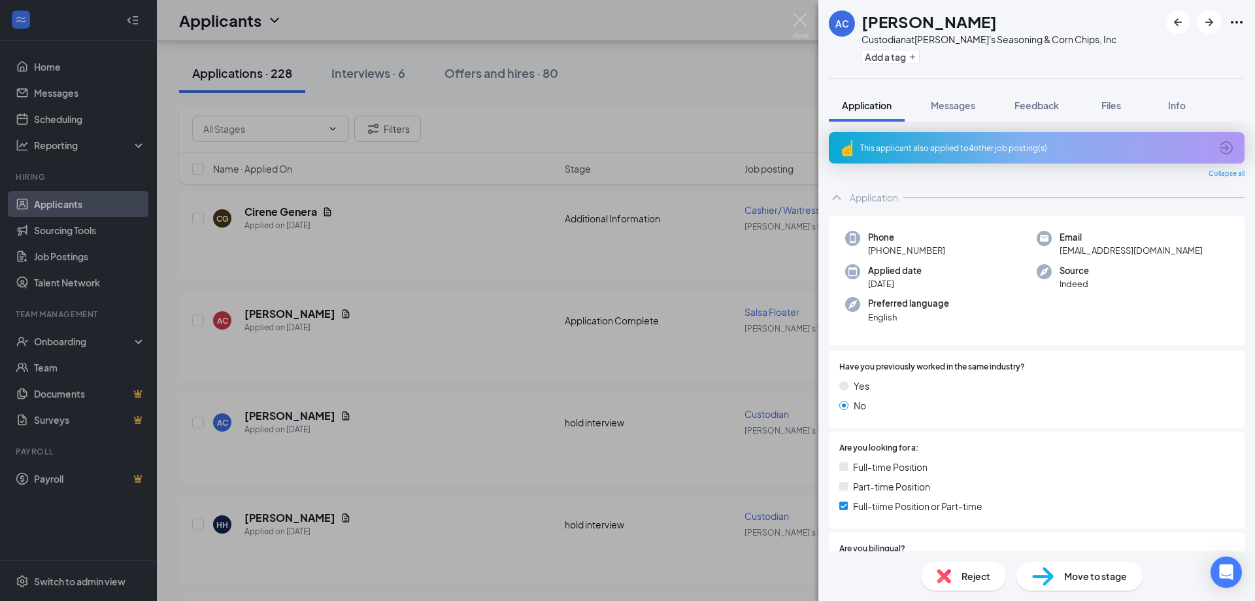
click at [880, 104] on span "Application" at bounding box center [867, 105] width 50 height 12
click at [1121, 107] on span "Files" at bounding box center [1111, 105] width 20 height 12
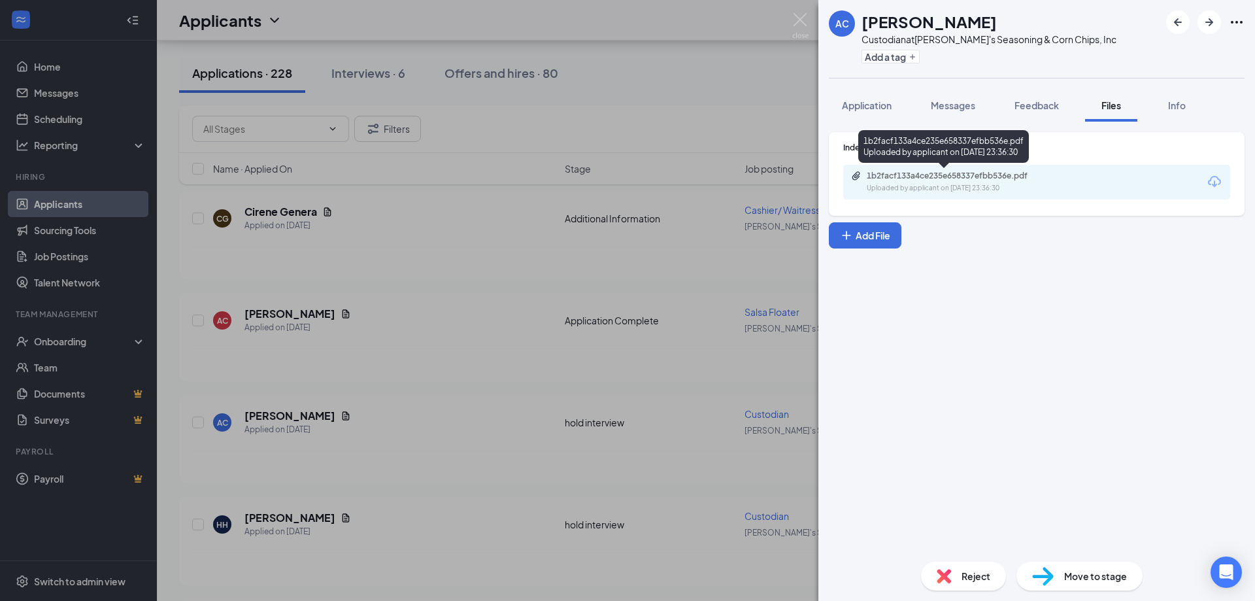
click at [916, 177] on div "1b2facf133a4ce235e658337efbb536e.pdf" at bounding box center [958, 176] width 183 height 10
click at [806, 14] on img at bounding box center [800, 25] width 16 height 25
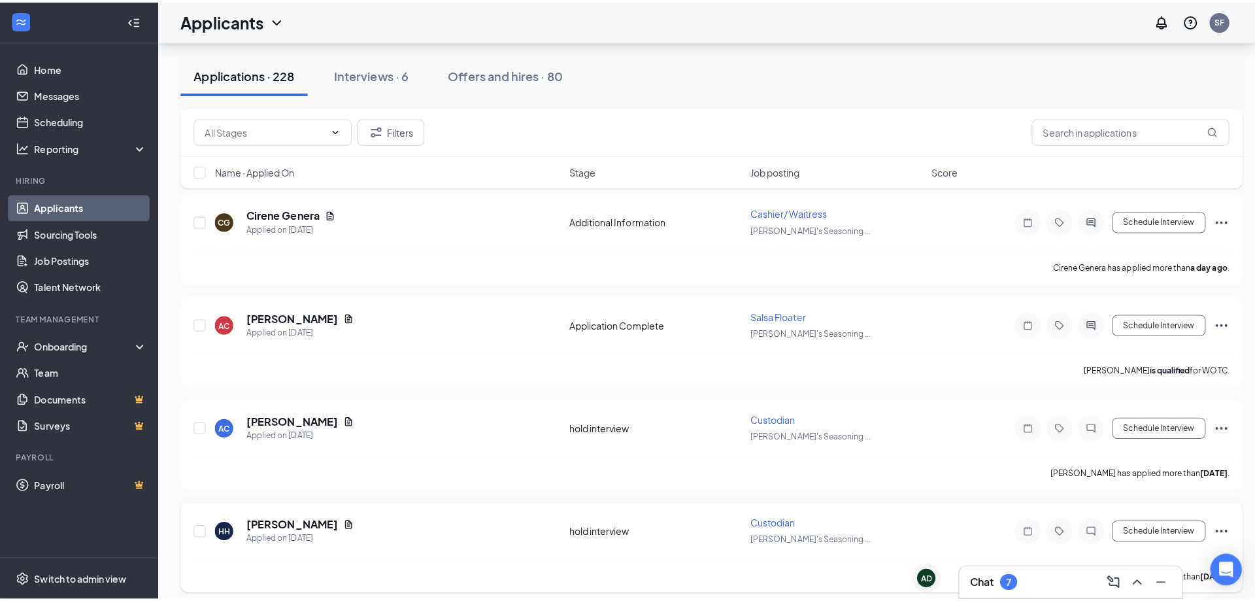
scroll to position [1111, 0]
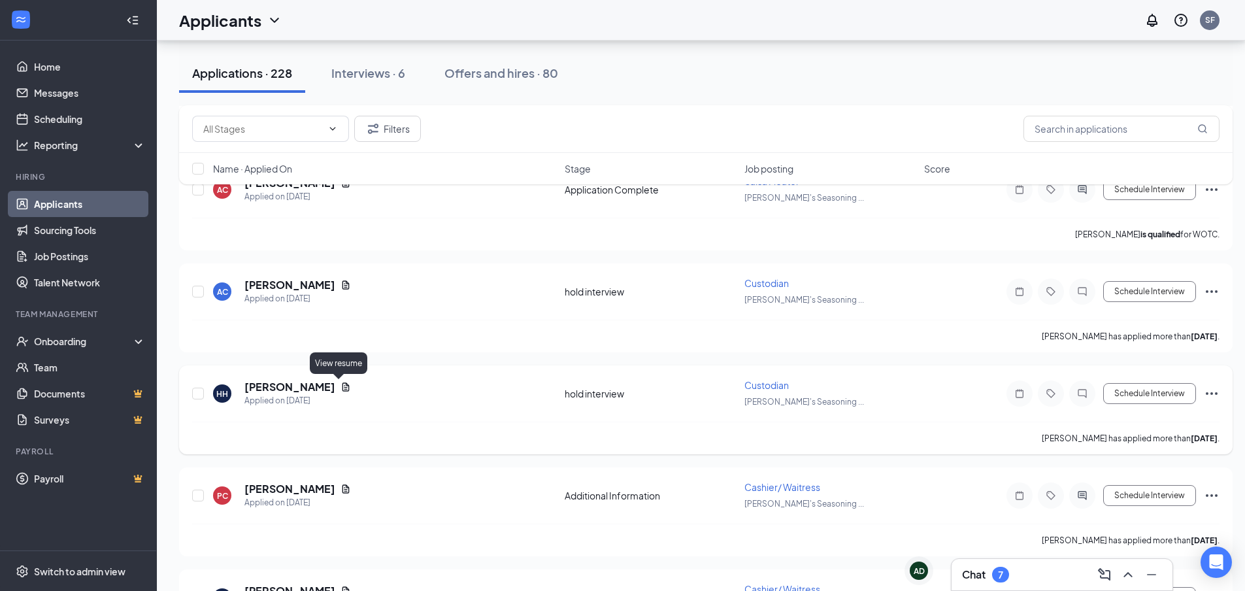
click at [341, 388] on icon "Document" at bounding box center [346, 387] width 10 height 10
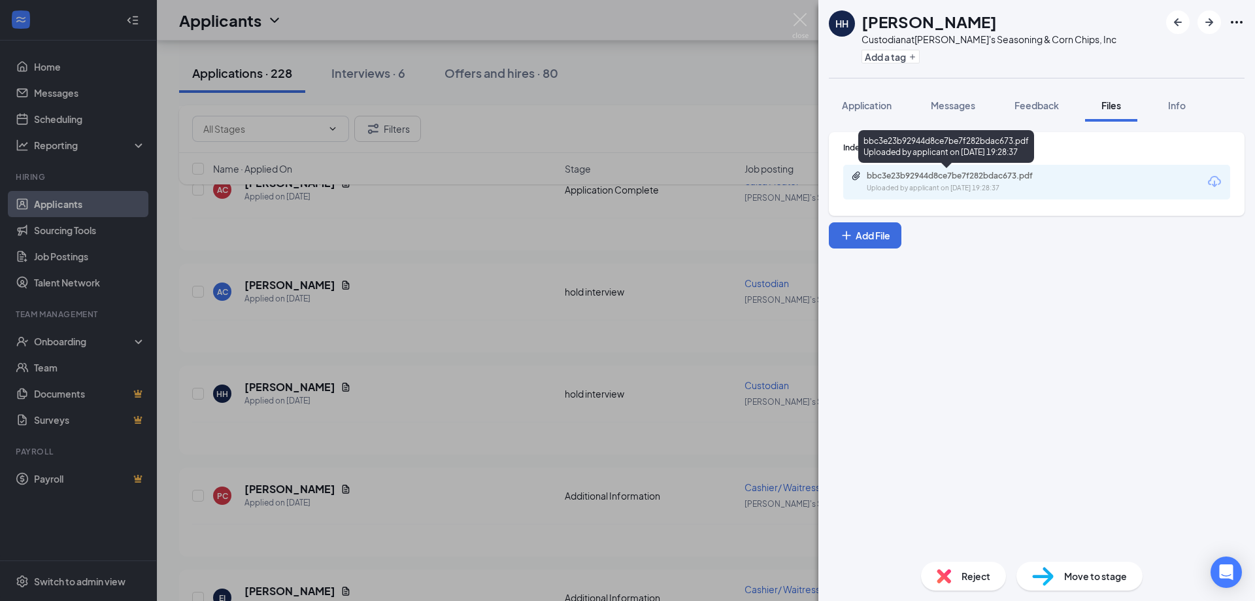
click at [899, 176] on div "bbc3e23b92944d8ce7be7f282bdac673.pdf" at bounding box center [958, 176] width 183 height 10
drag, startPoint x: 856, startPoint y: 106, endPoint x: 844, endPoint y: 113, distance: 13.8
click at [858, 108] on span "Application" at bounding box center [867, 105] width 50 height 12
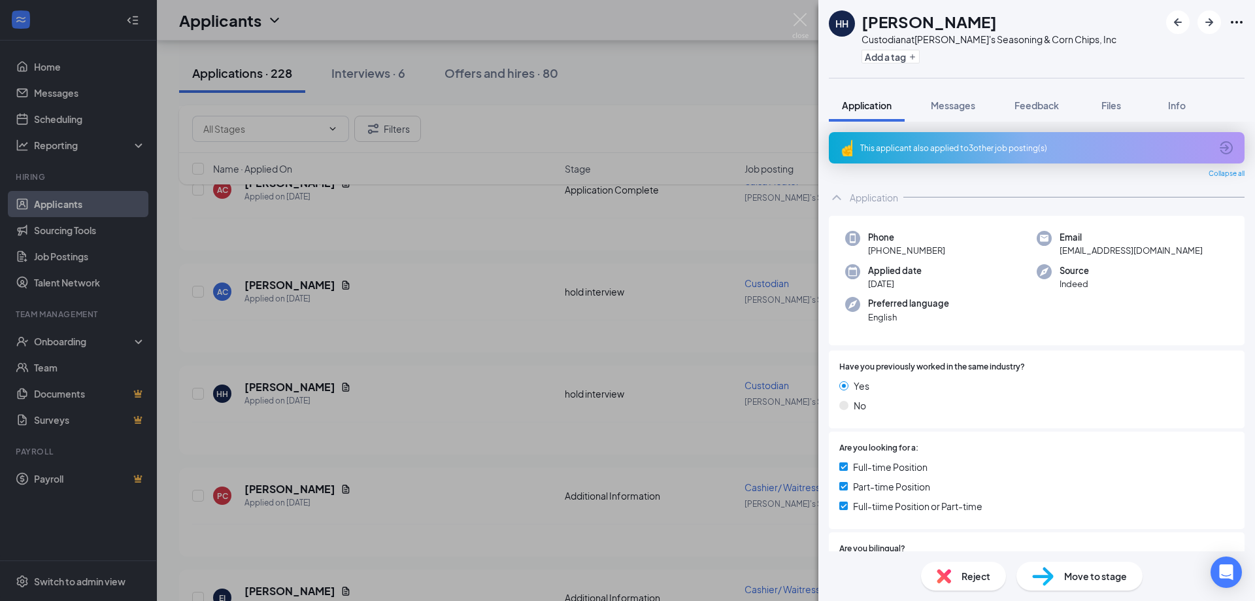
click at [1220, 148] on icon "ArrowCircle" at bounding box center [1226, 147] width 13 height 13
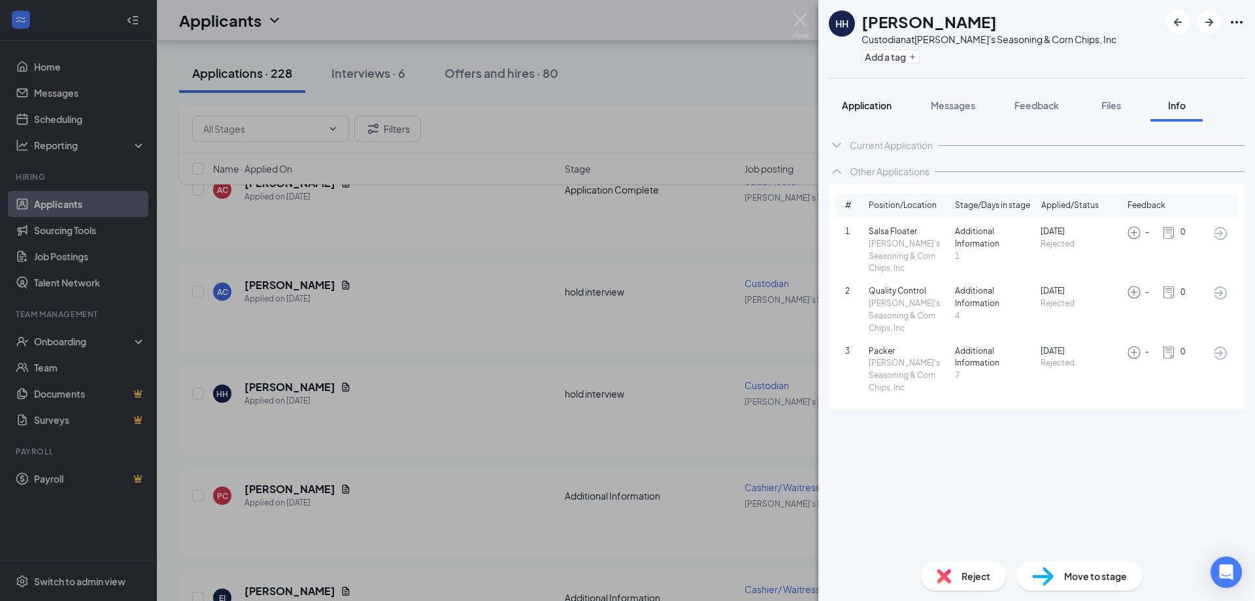
click at [868, 107] on span "Application" at bounding box center [867, 105] width 50 height 12
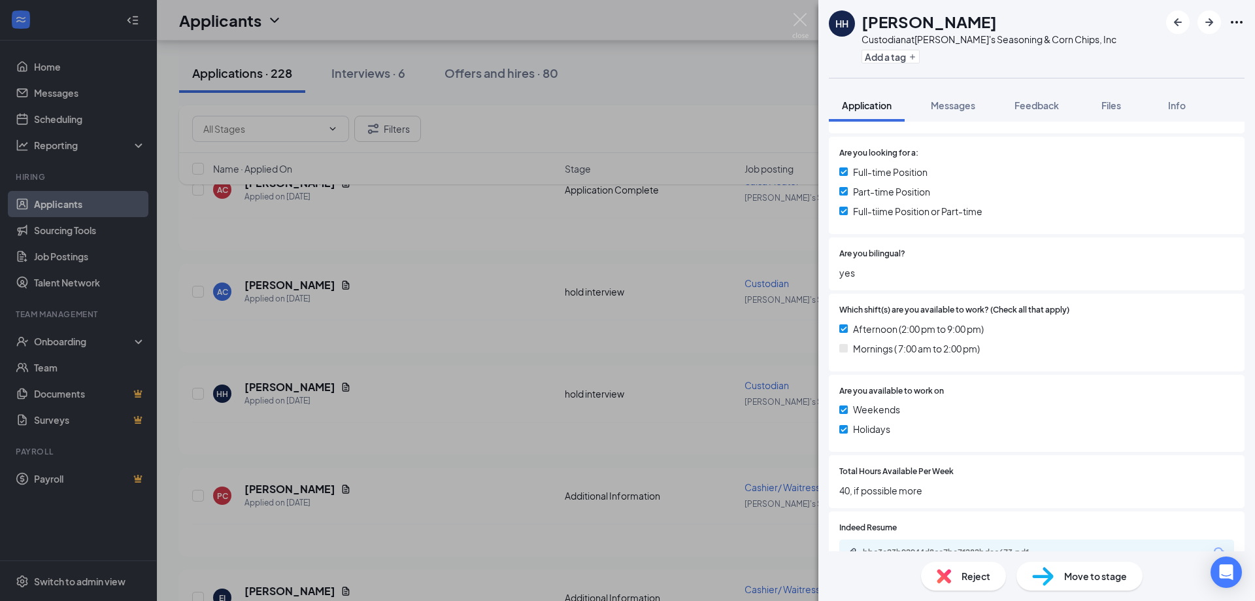
scroll to position [412, 0]
